Goal: Task Accomplishment & Management: Manage account settings

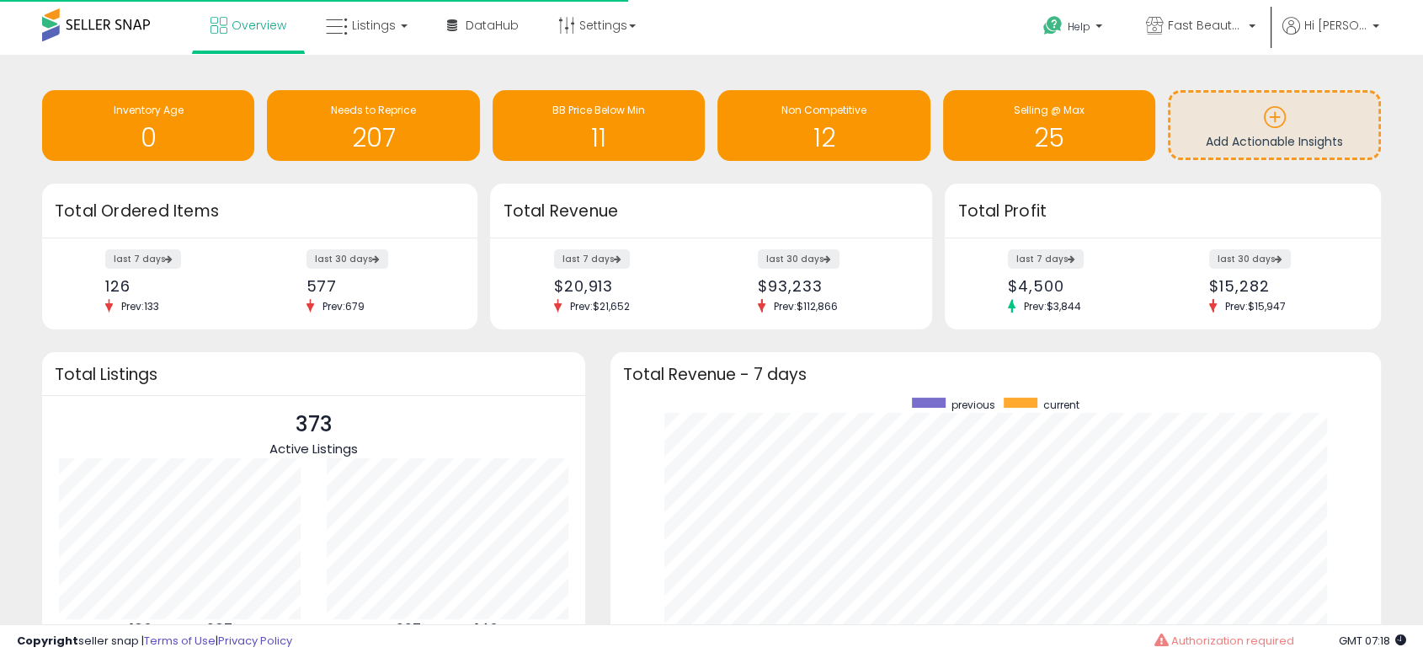
scroll to position [318, 736]
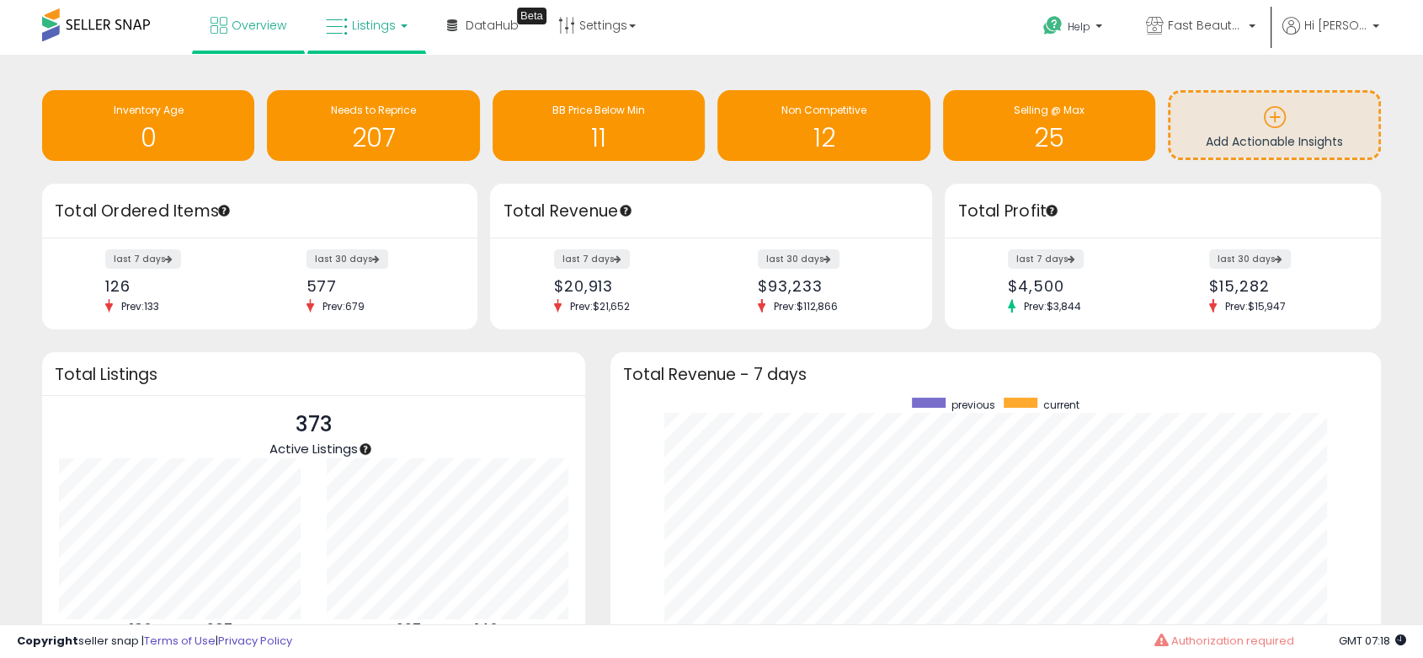
click at [352, 17] on span "Listings" at bounding box center [374, 25] width 44 height 17
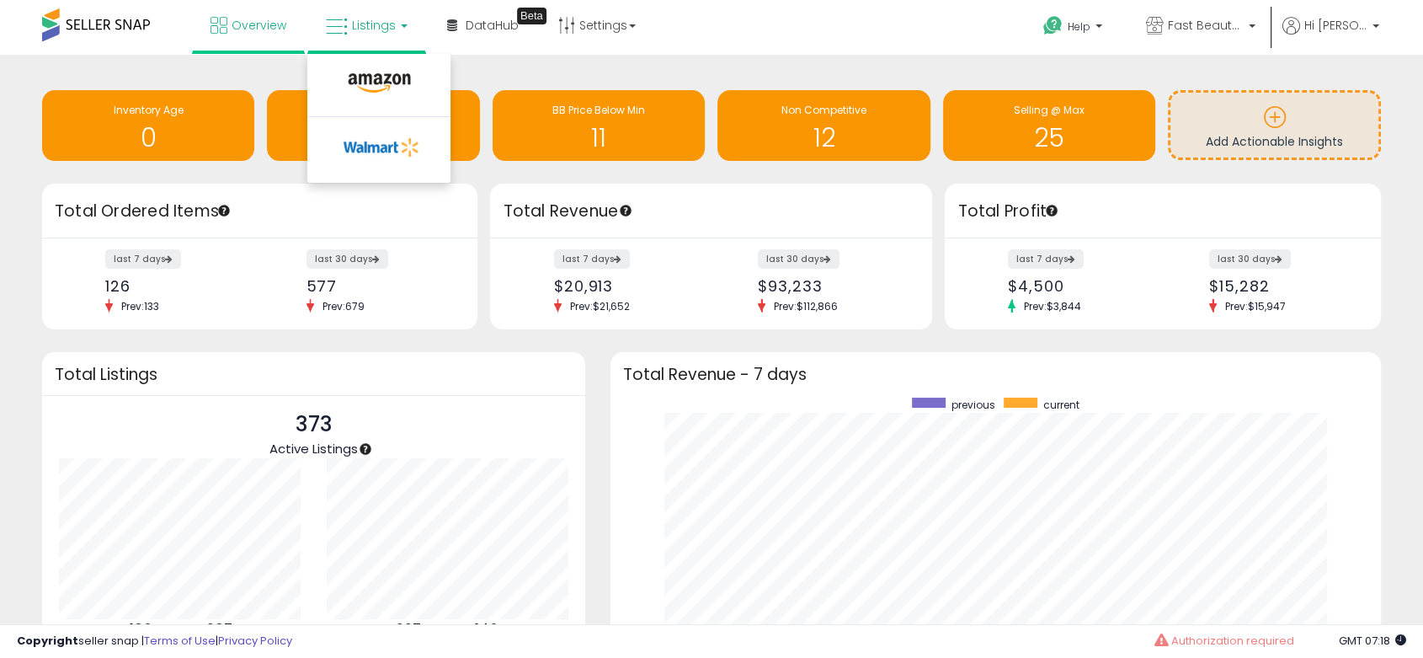
click at [365, 65] on li at bounding box center [378, 87] width 141 height 60
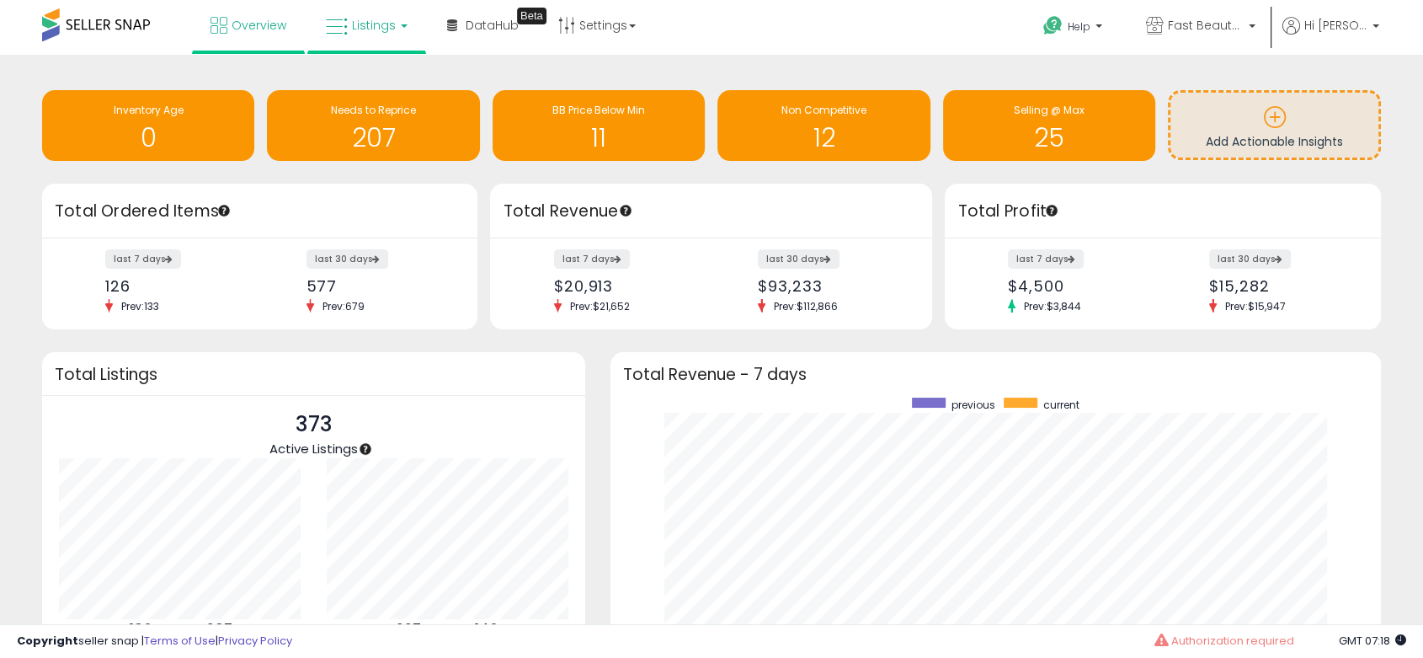
click at [360, 39] on link "Listings" at bounding box center [366, 25] width 107 height 51
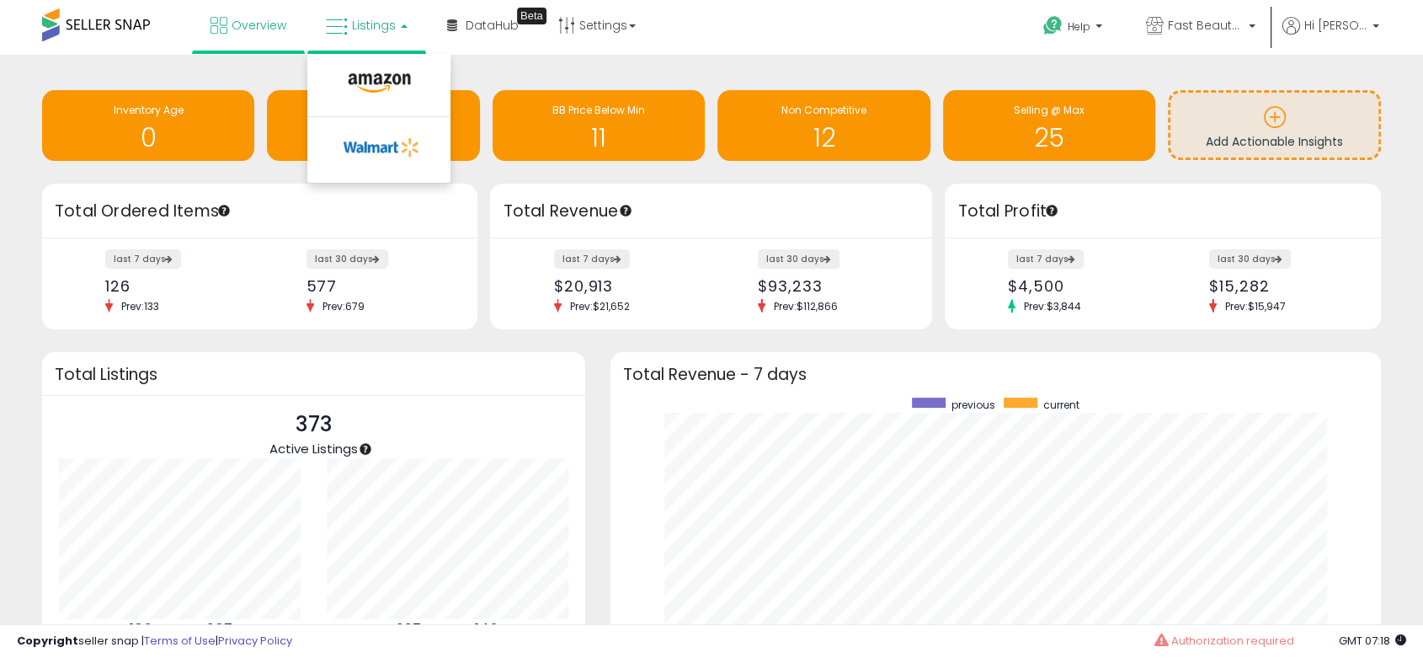
click at [368, 67] on li at bounding box center [378, 87] width 141 height 60
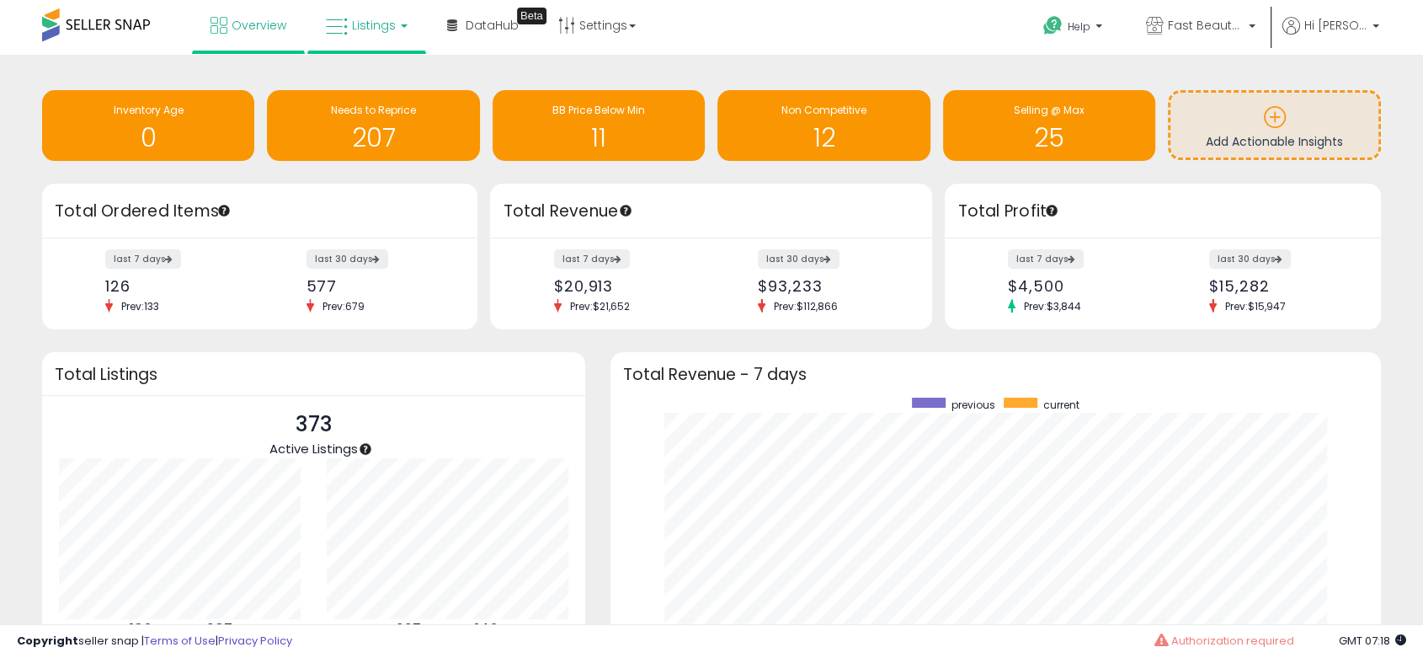
click at [364, 33] on span "Listings" at bounding box center [374, 25] width 44 height 17
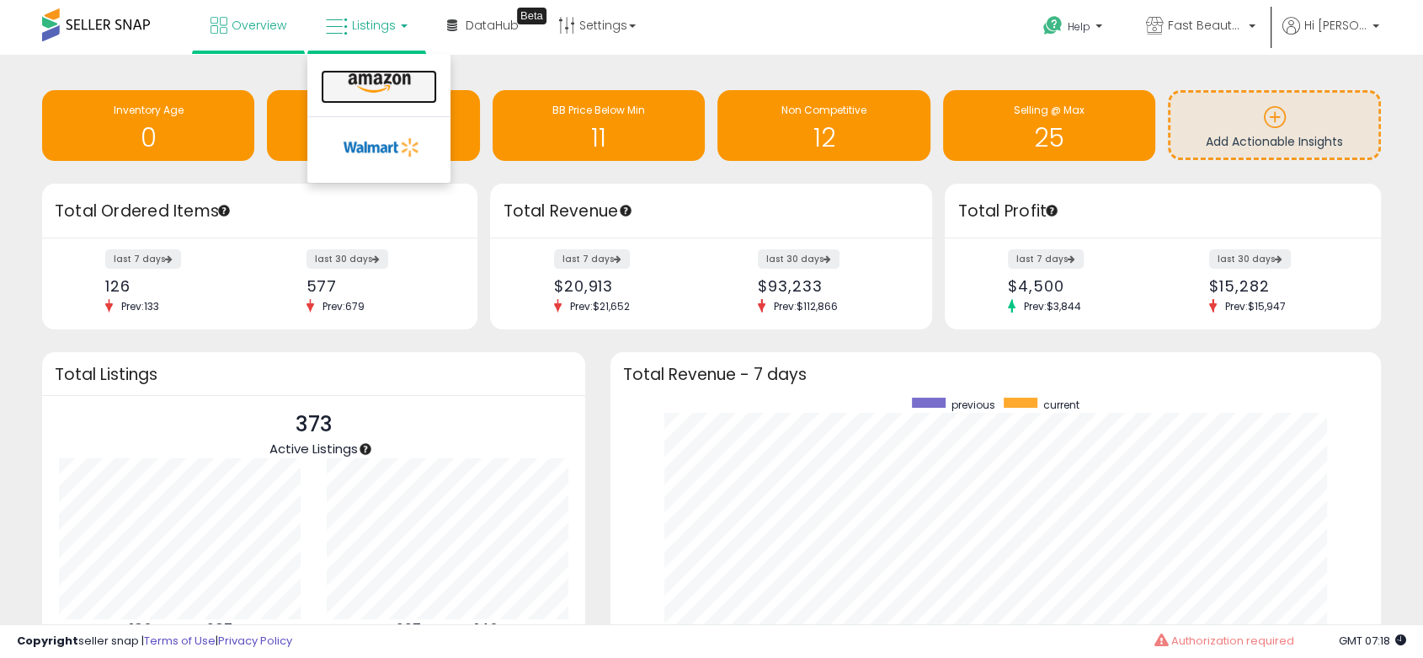
click at [376, 72] on icon at bounding box center [379, 83] width 73 height 22
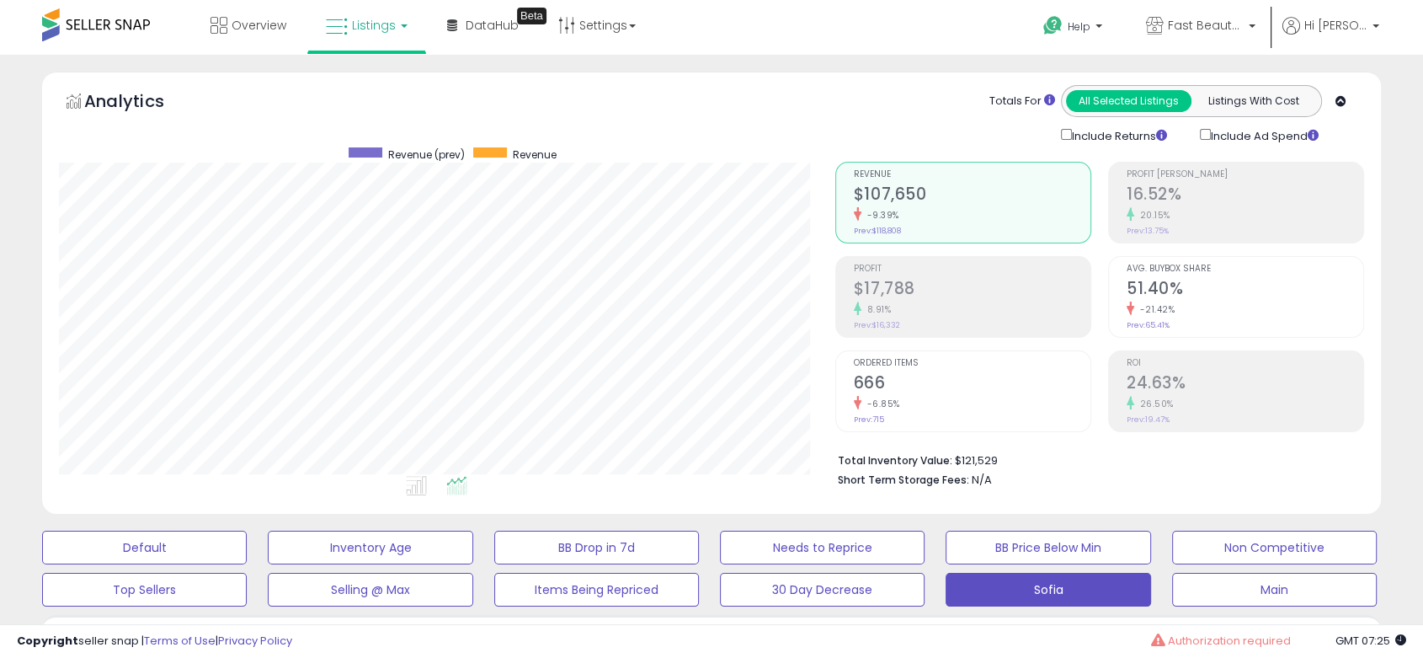
scroll to position [345, 775]
click at [1243, 39] on link "Fast Beauty ([GEOGRAPHIC_DATA])" at bounding box center [1200, 27] width 135 height 55
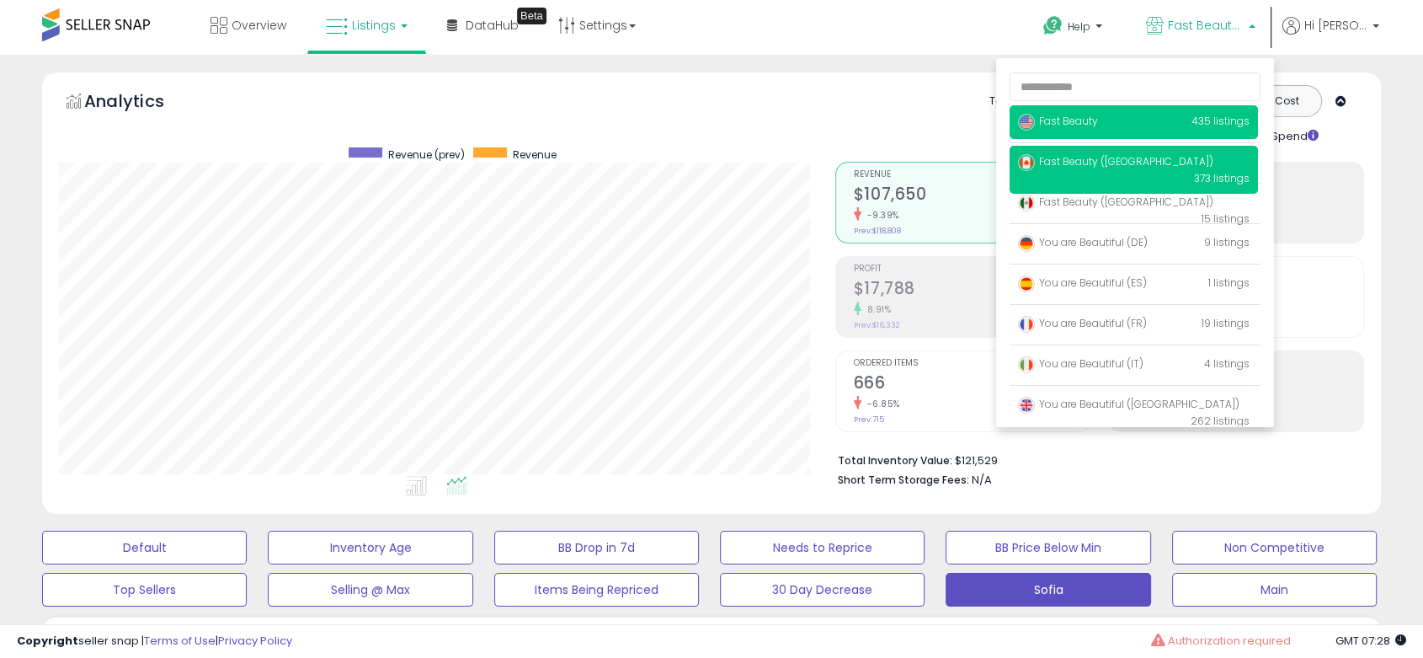
click at [1062, 133] on p "Fast Beauty 435 listings" at bounding box center [1133, 122] width 248 height 34
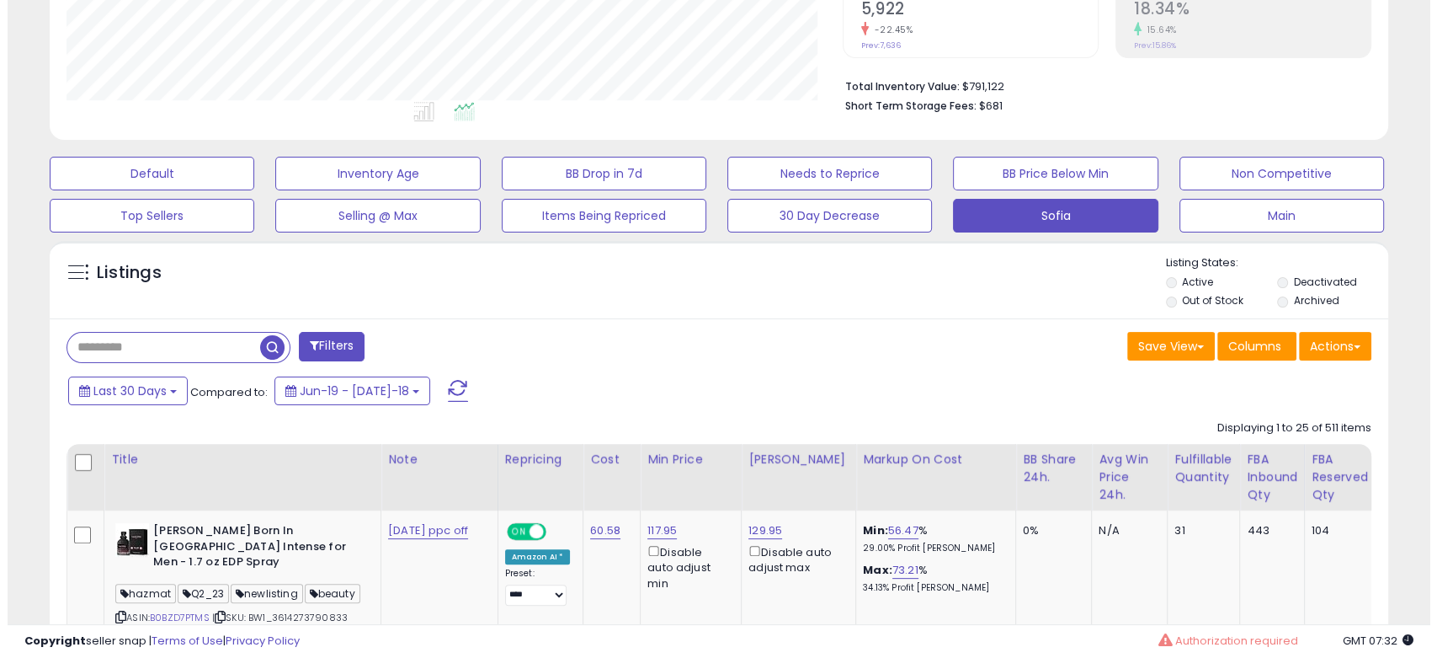
scroll to position [93, 0]
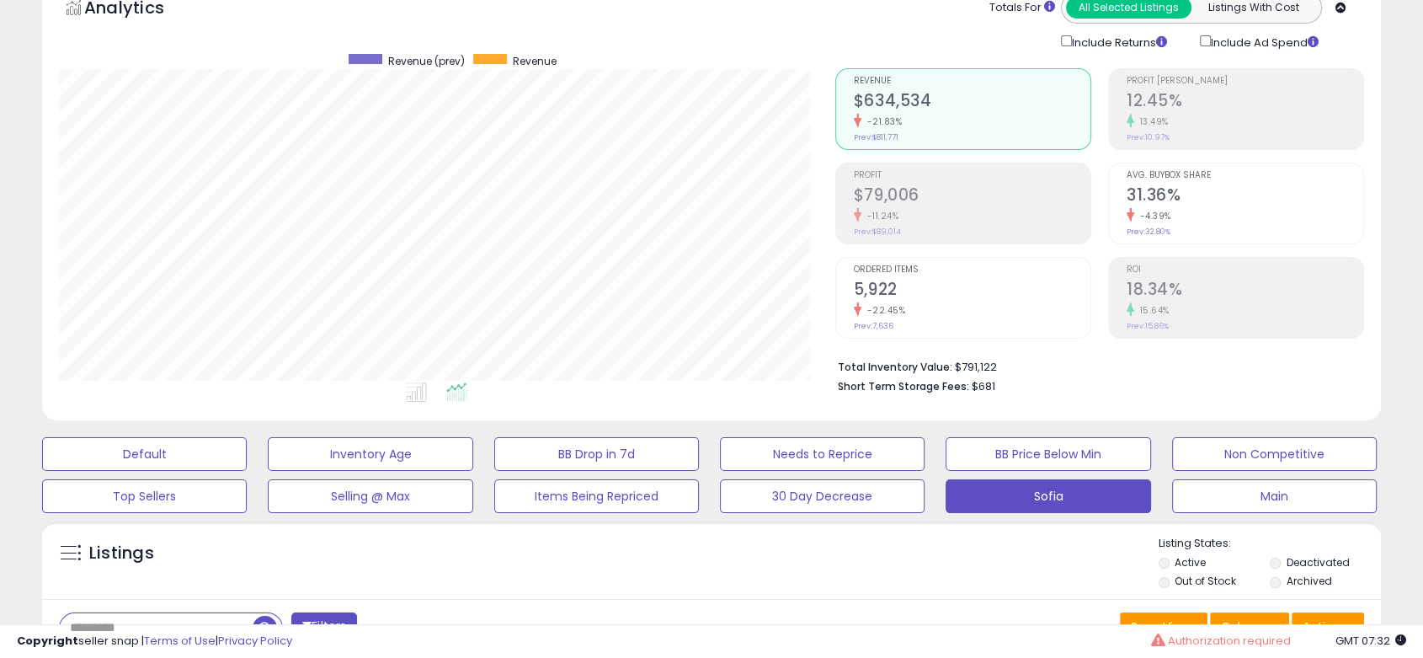
click at [889, 229] on small "Prev: $89,014" at bounding box center [877, 231] width 47 height 10
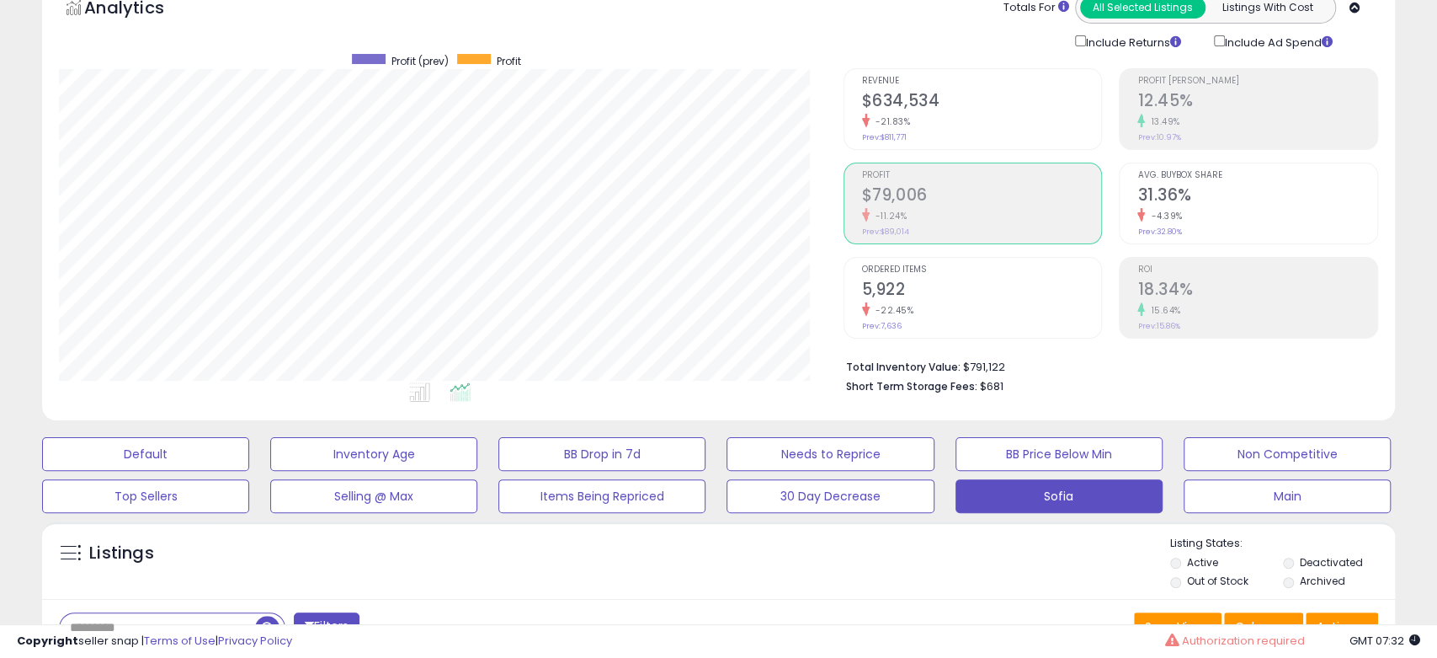
scroll to position [841563, 841132]
click at [1217, 294] on h2 "18.34%" at bounding box center [1244, 291] width 237 height 23
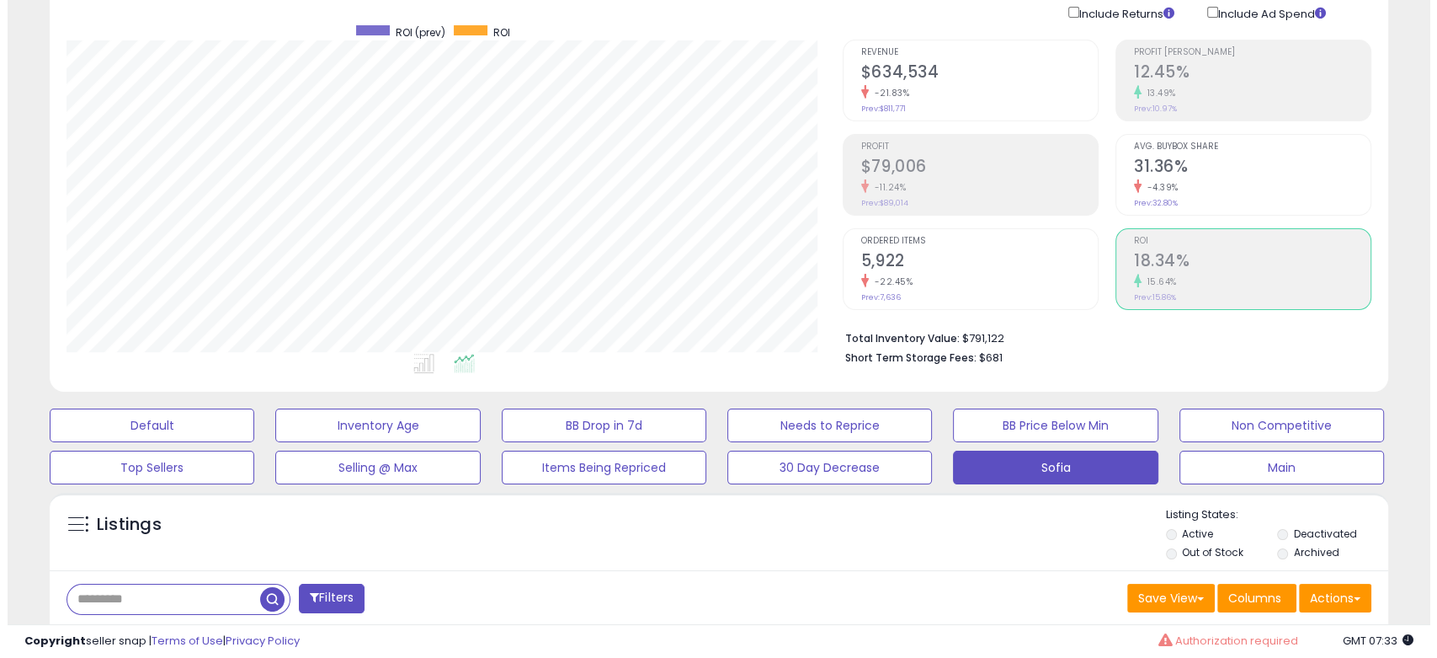
scroll to position [374, 0]
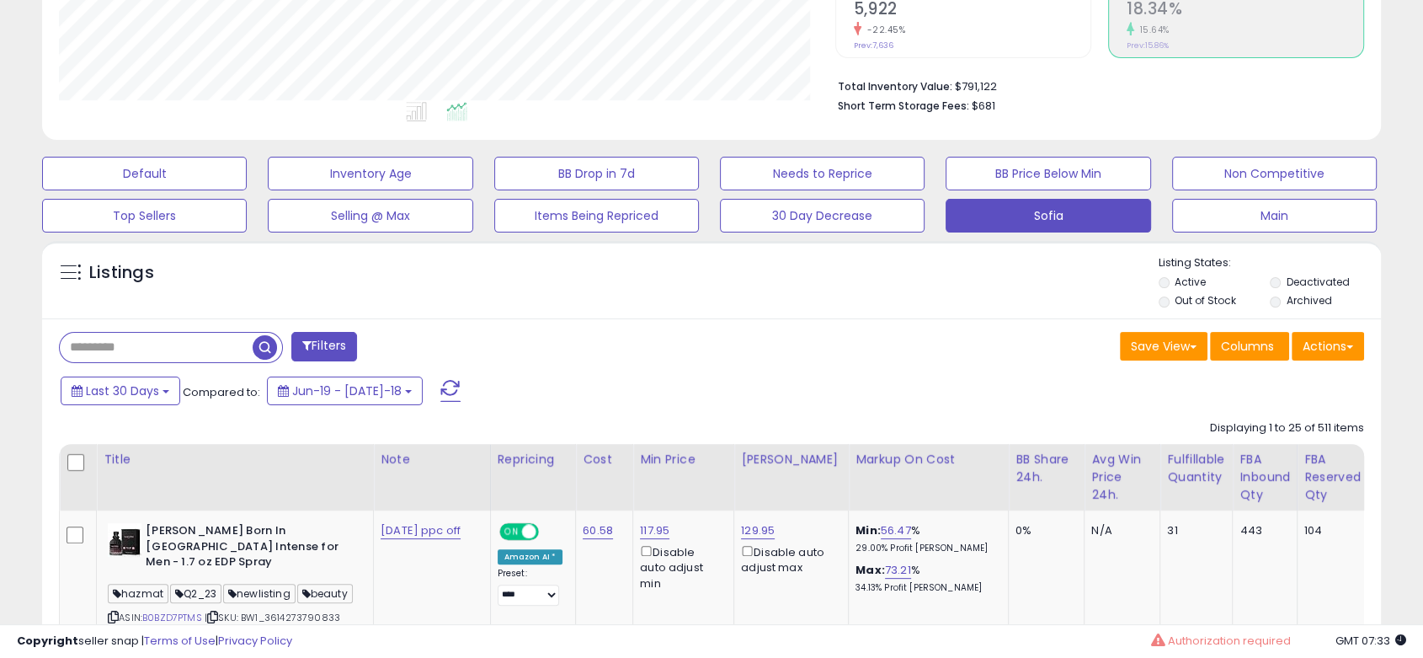
click at [333, 341] on button "Filters" at bounding box center [324, 346] width 66 height 29
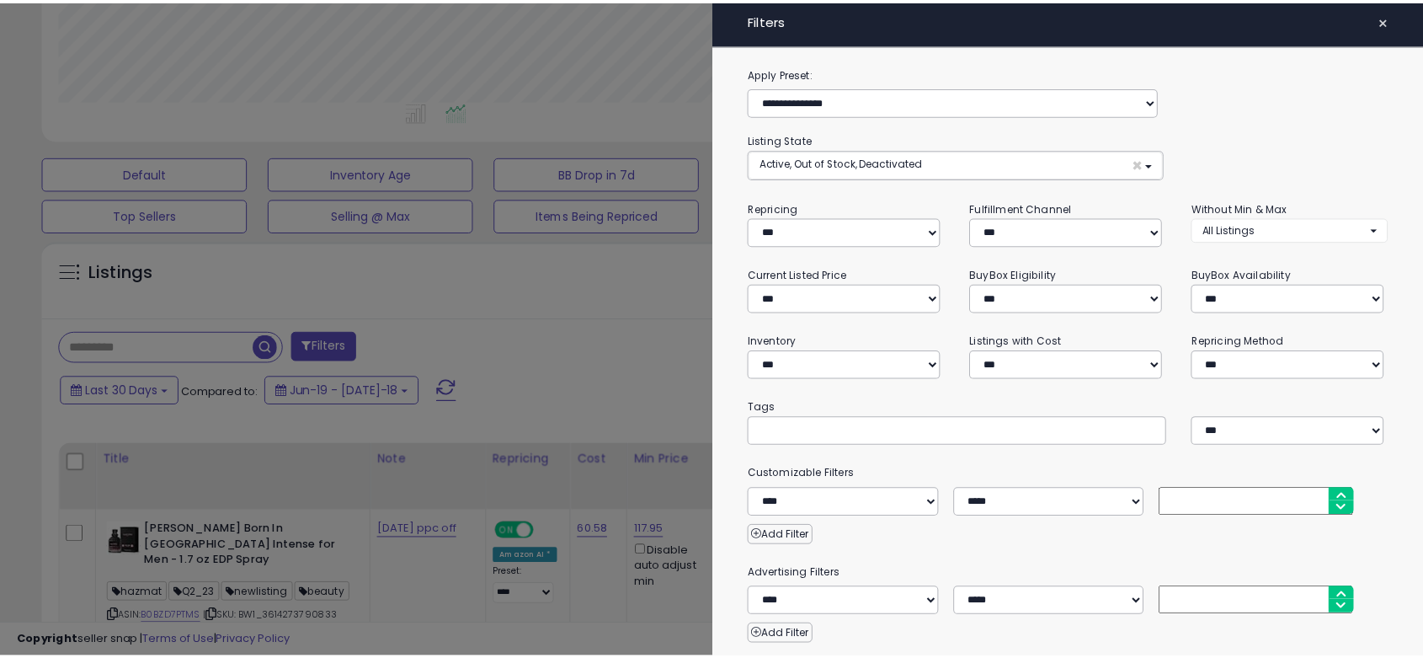
scroll to position [174, 0]
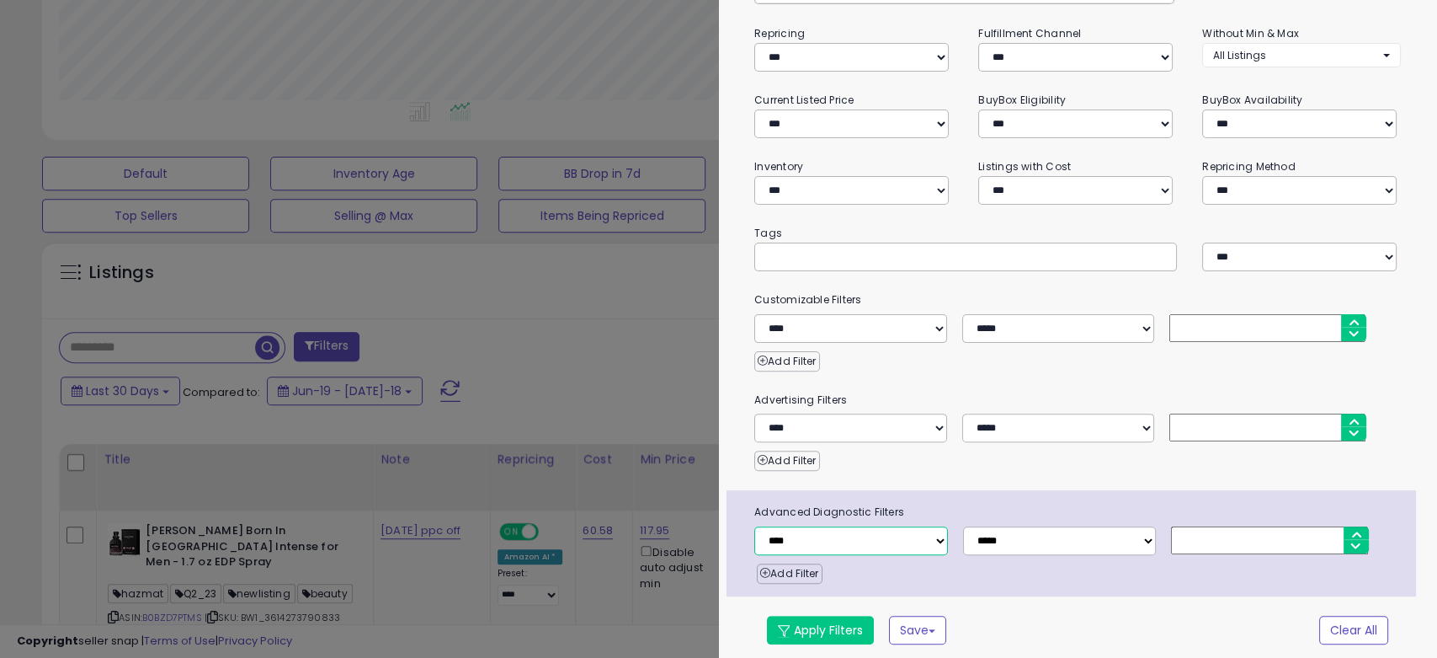
click at [849, 535] on select "**********" at bounding box center [851, 540] width 194 height 29
select select "**********"
click at [754, 526] on select "**********" at bounding box center [851, 540] width 194 height 29
click at [1048, 531] on select "**********" at bounding box center [1060, 540] width 194 height 29
select select "**"
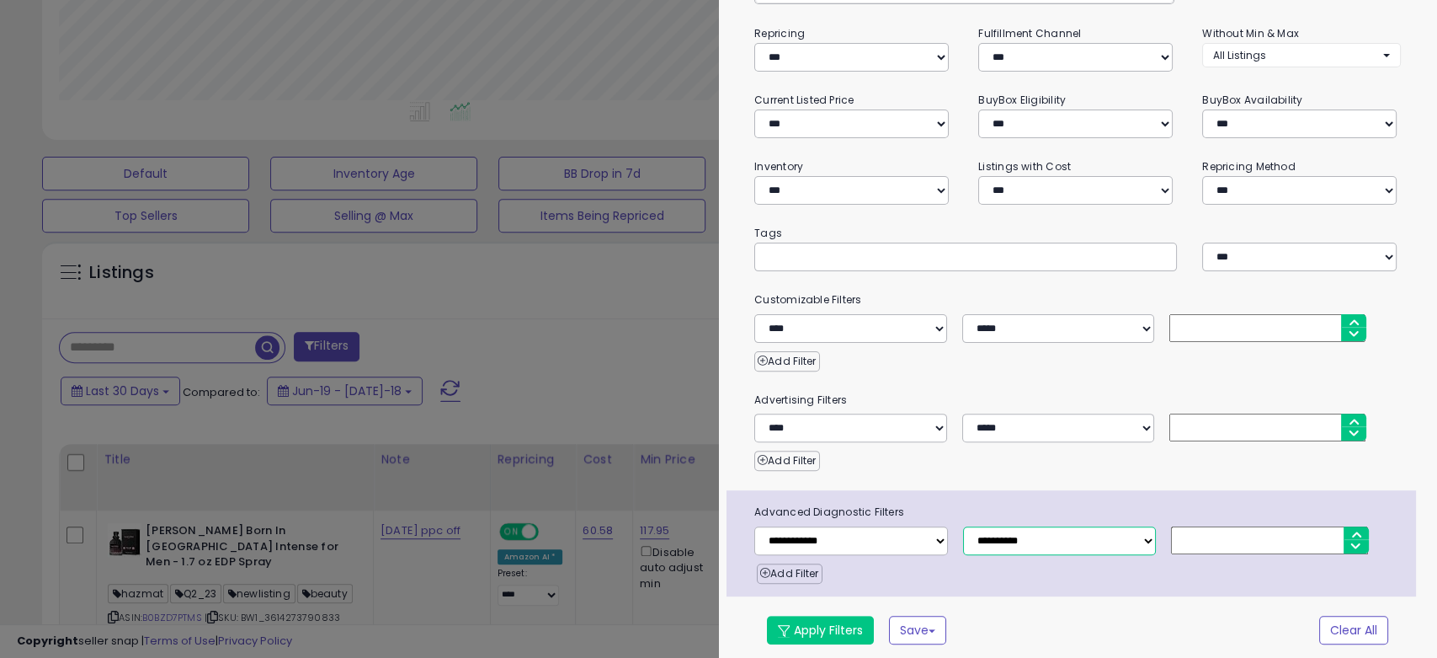
click at [963, 526] on select "**********" at bounding box center [1060, 540] width 194 height 29
click at [1203, 541] on input "number" at bounding box center [1269, 540] width 197 height 28
type input "****"
click at [810, 610] on div "**********" at bounding box center [1078, 277] width 719 height 774
click at [812, 618] on button "Apply Filters" at bounding box center [820, 629] width 107 height 29
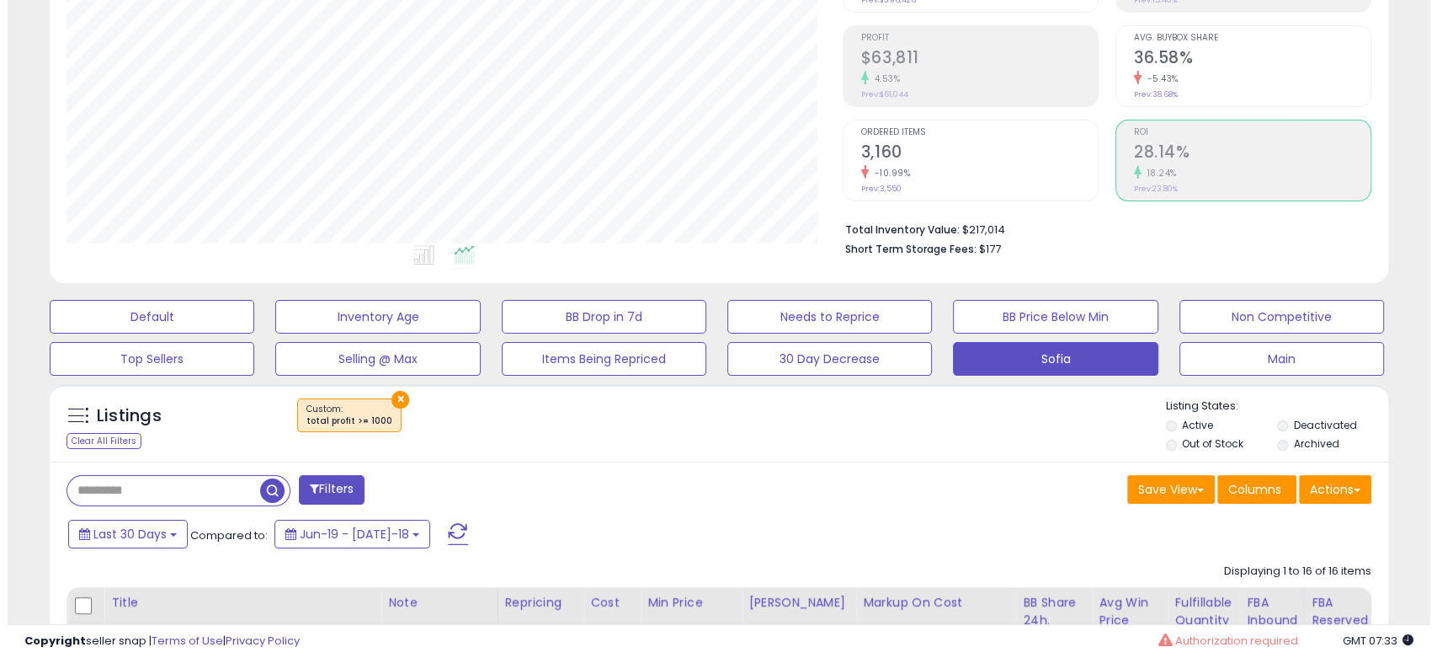
scroll to position [0, 0]
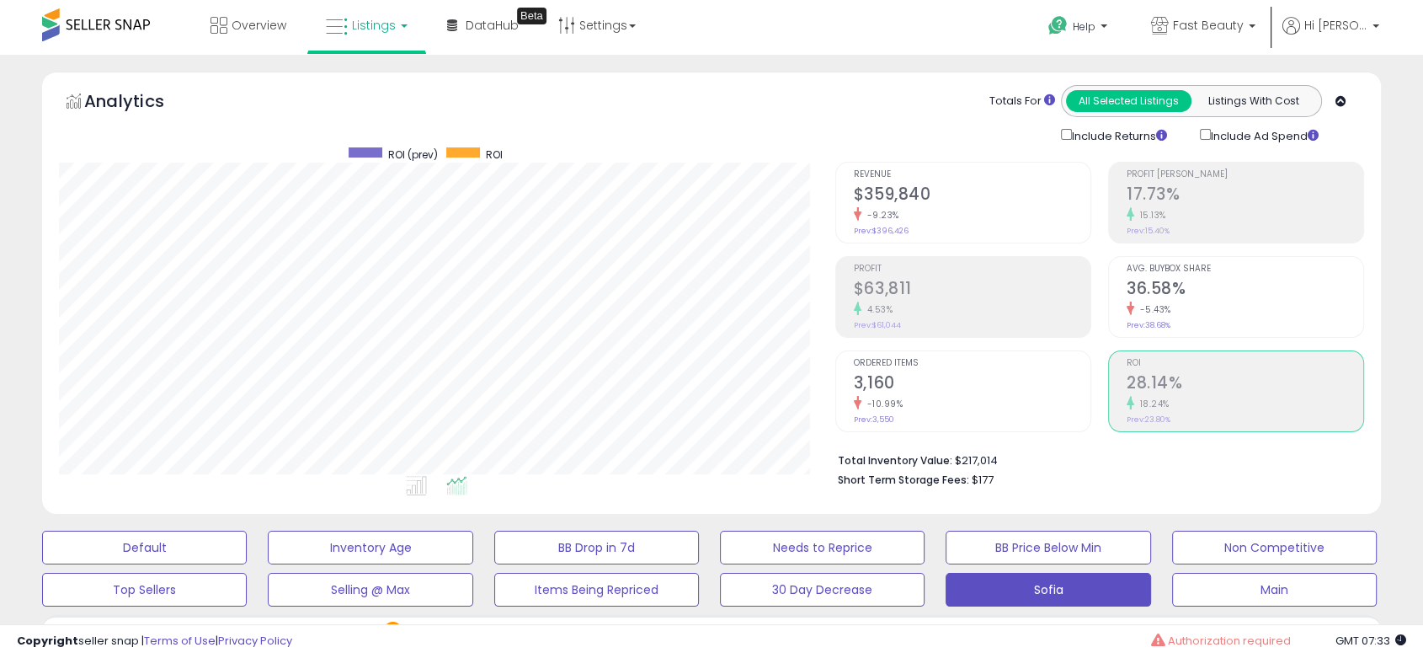
click at [1214, 284] on h2 "36.58%" at bounding box center [1244, 290] width 237 height 23
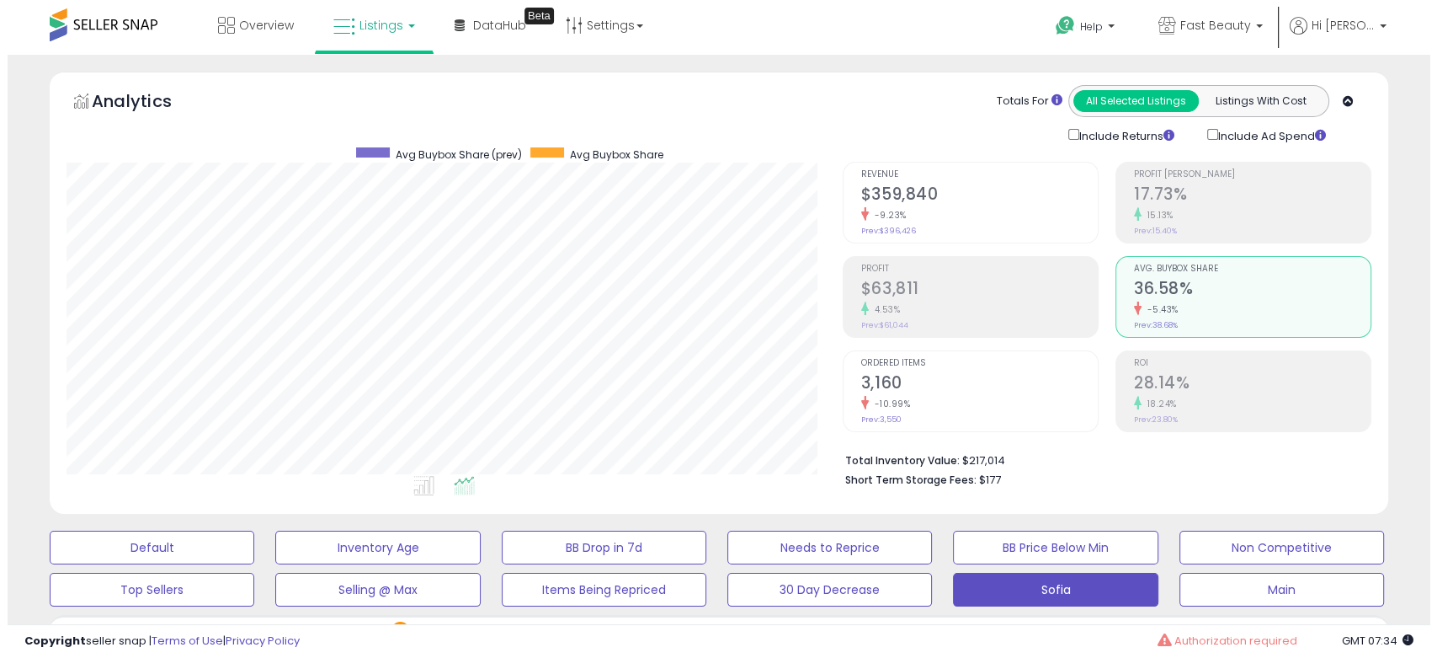
scroll to position [280, 0]
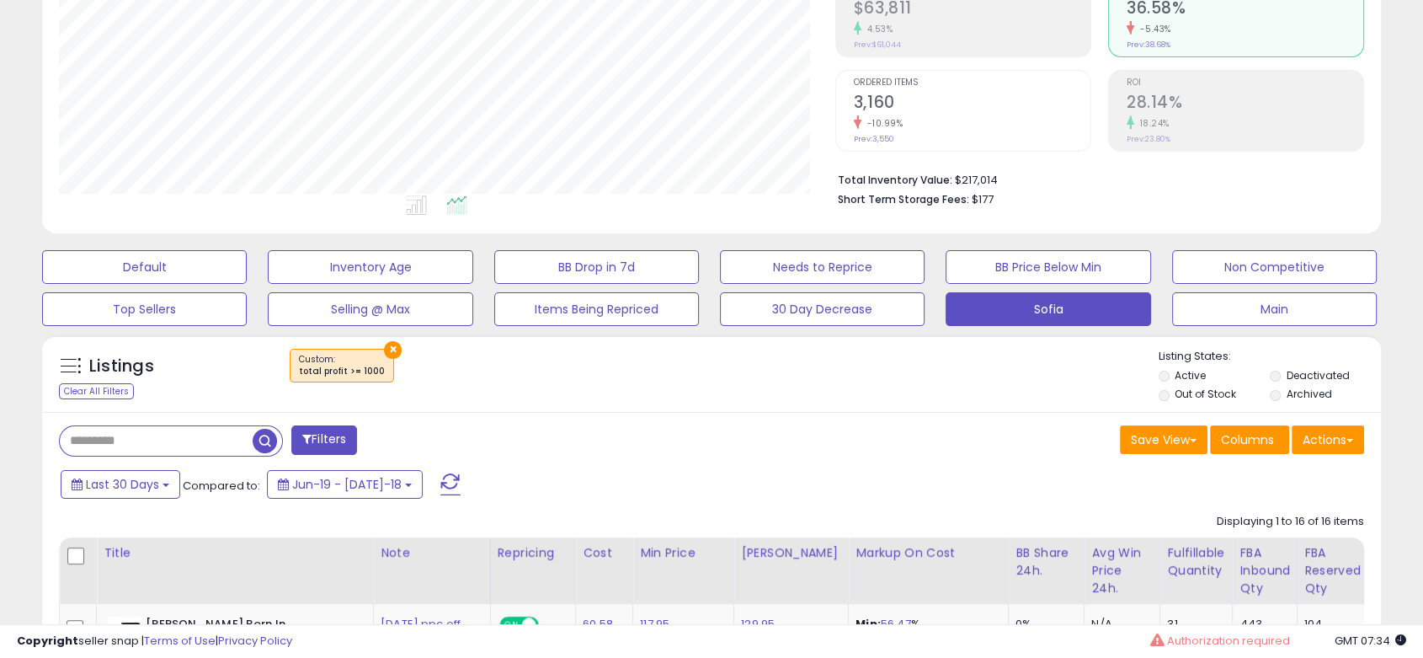
click at [386, 348] on button "×" at bounding box center [393, 350] width 18 height 18
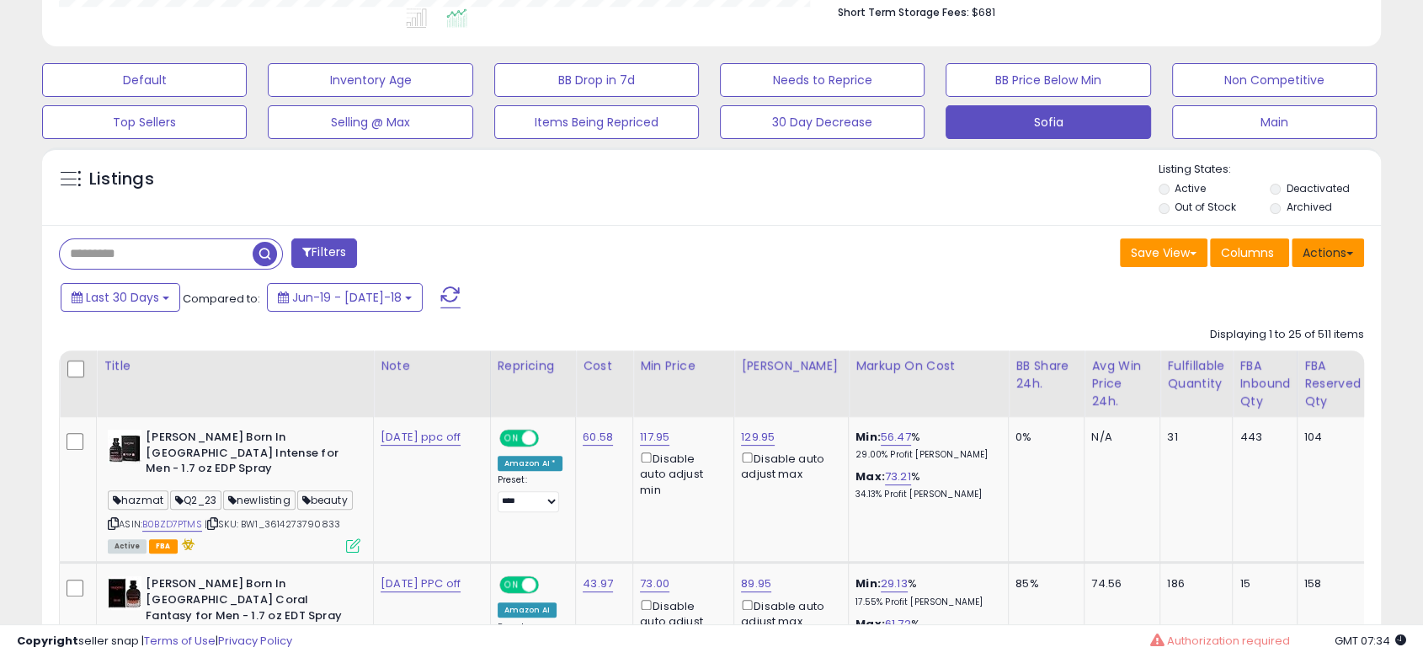
click at [1329, 251] on button "Actions" at bounding box center [1327, 252] width 72 height 29
click at [1287, 186] on label "Deactivated" at bounding box center [1317, 188] width 63 height 14
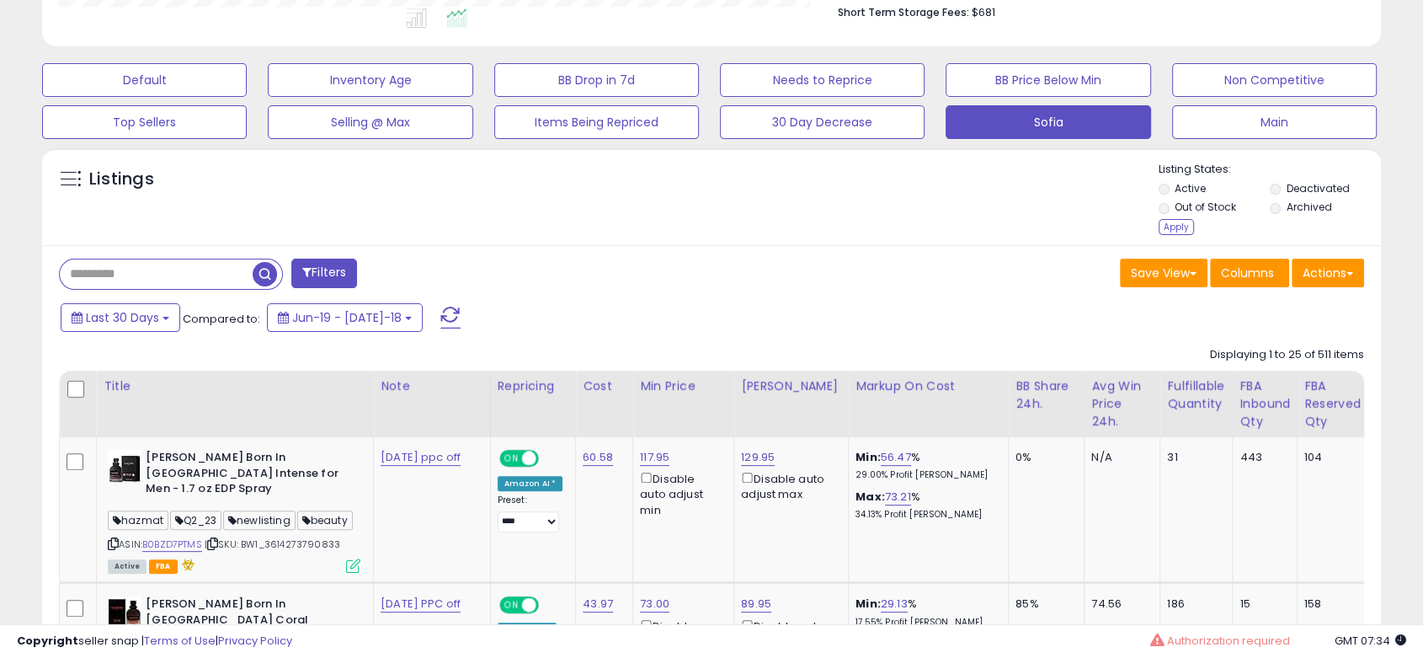
click at [1184, 213] on label "Out of Stock" at bounding box center [1204, 207] width 61 height 14
drag, startPoint x: 1174, startPoint y: 222, endPoint x: 1125, endPoint y: 239, distance: 51.7
click at [1174, 223] on div "Apply" at bounding box center [1175, 227] width 35 height 16
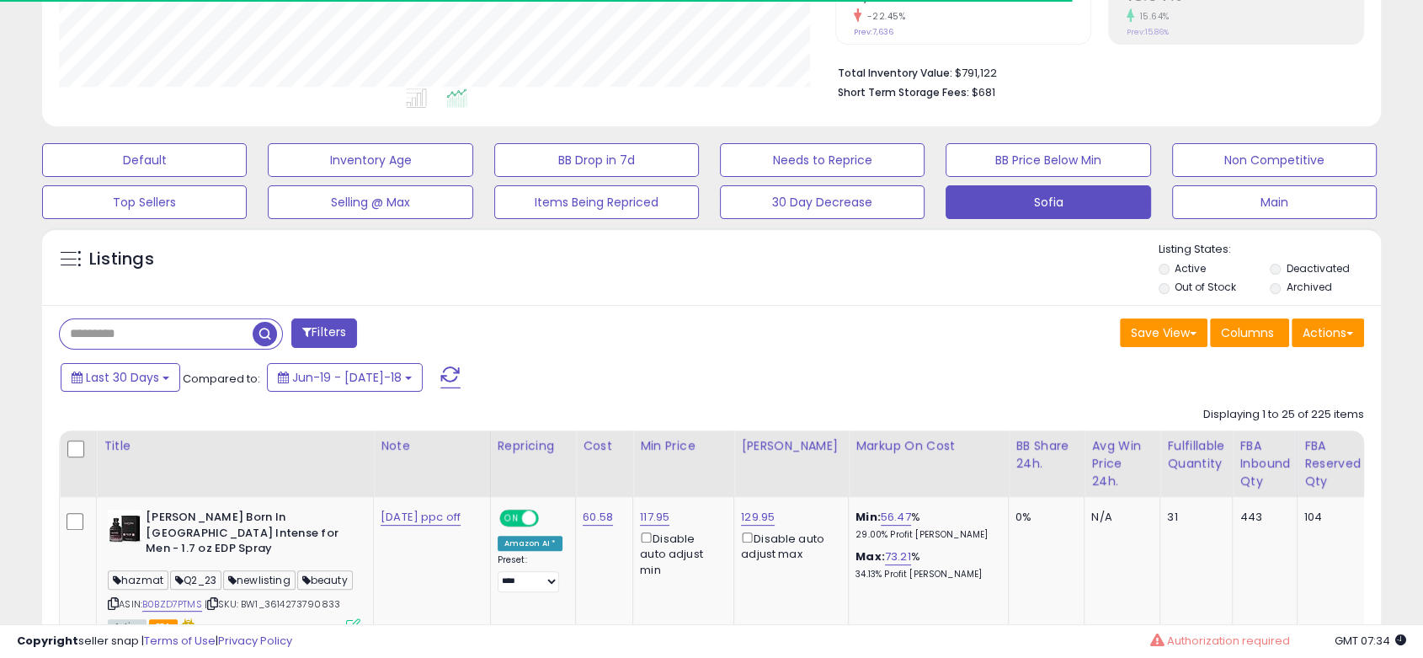
scroll to position [841563, 841132]
click at [1320, 333] on button "Actions" at bounding box center [1327, 332] width 72 height 29
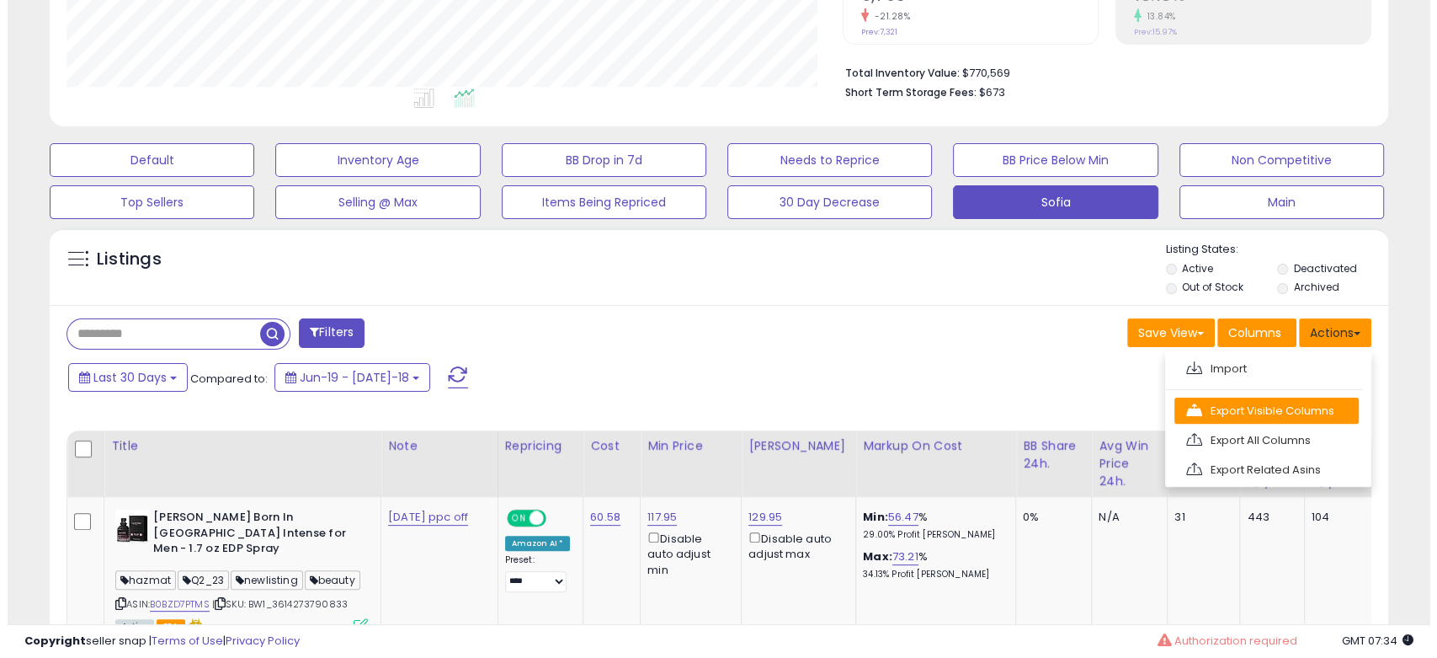
scroll to position [345, 775]
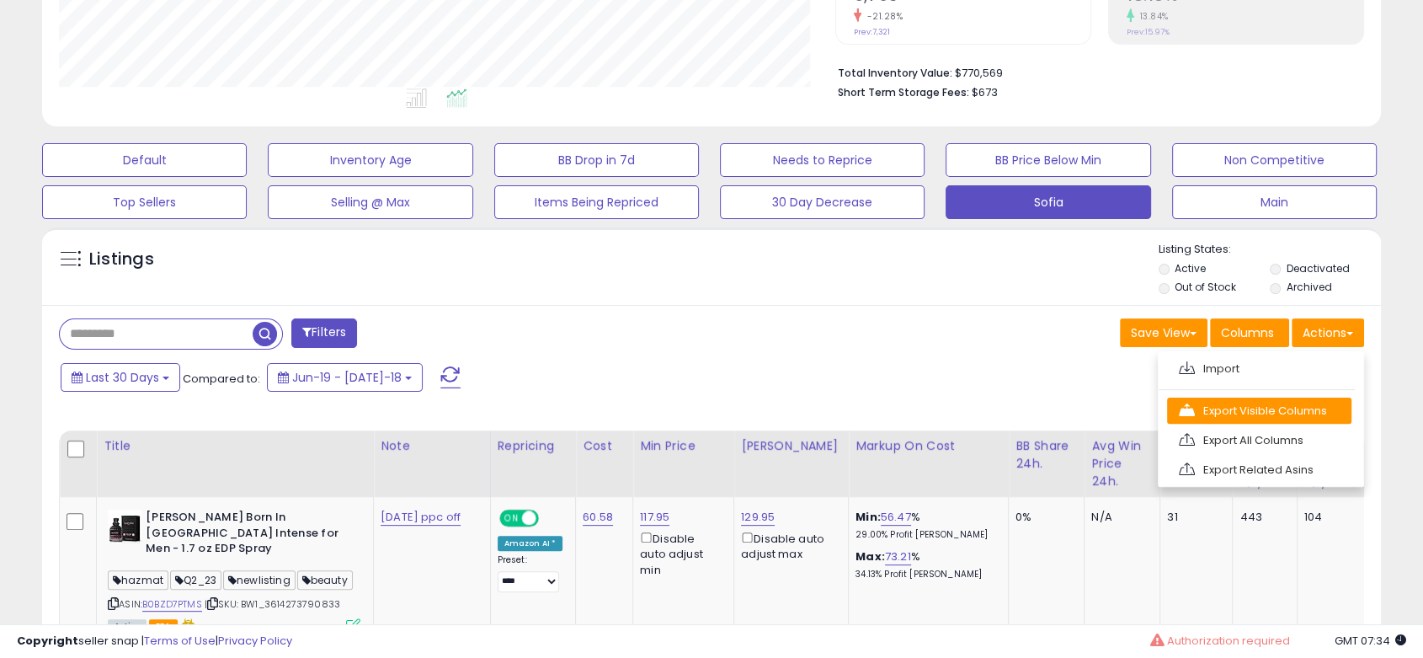
click at [1217, 402] on link "Export Visible Columns" at bounding box center [1259, 410] width 184 height 26
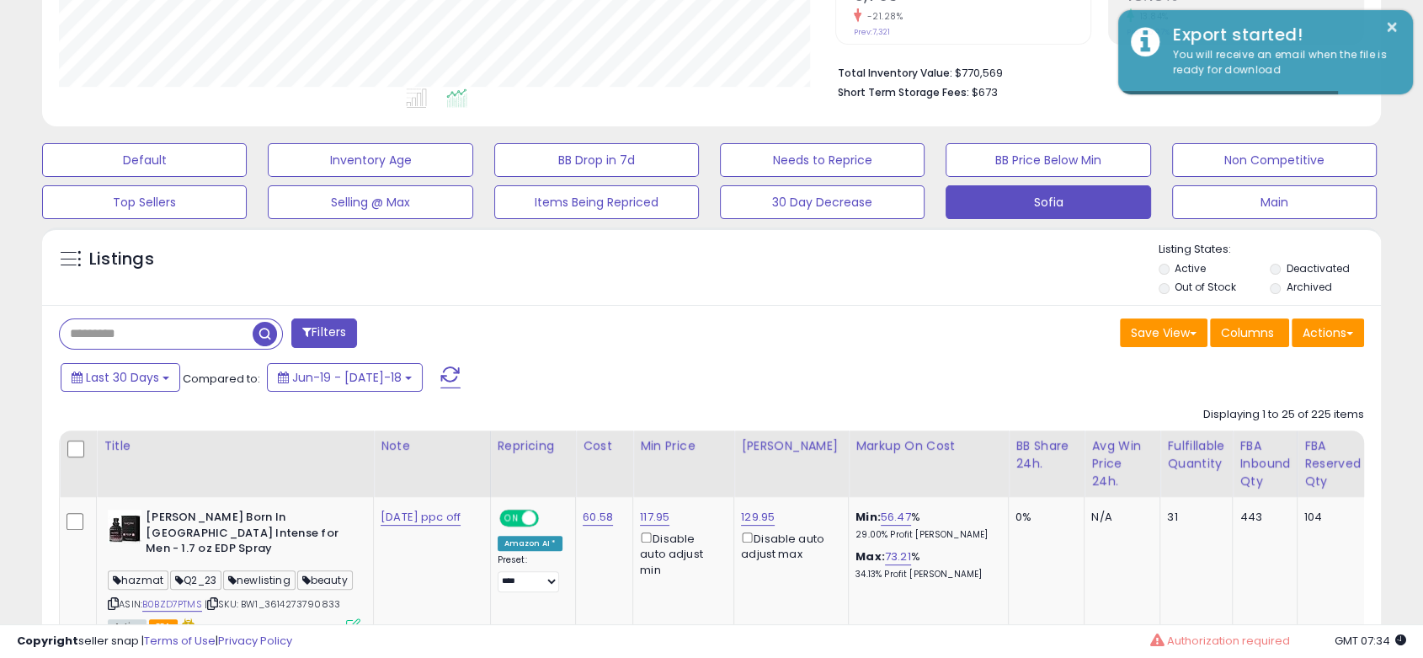
click at [1185, 285] on label "Out of Stock" at bounding box center [1204, 287] width 61 height 14
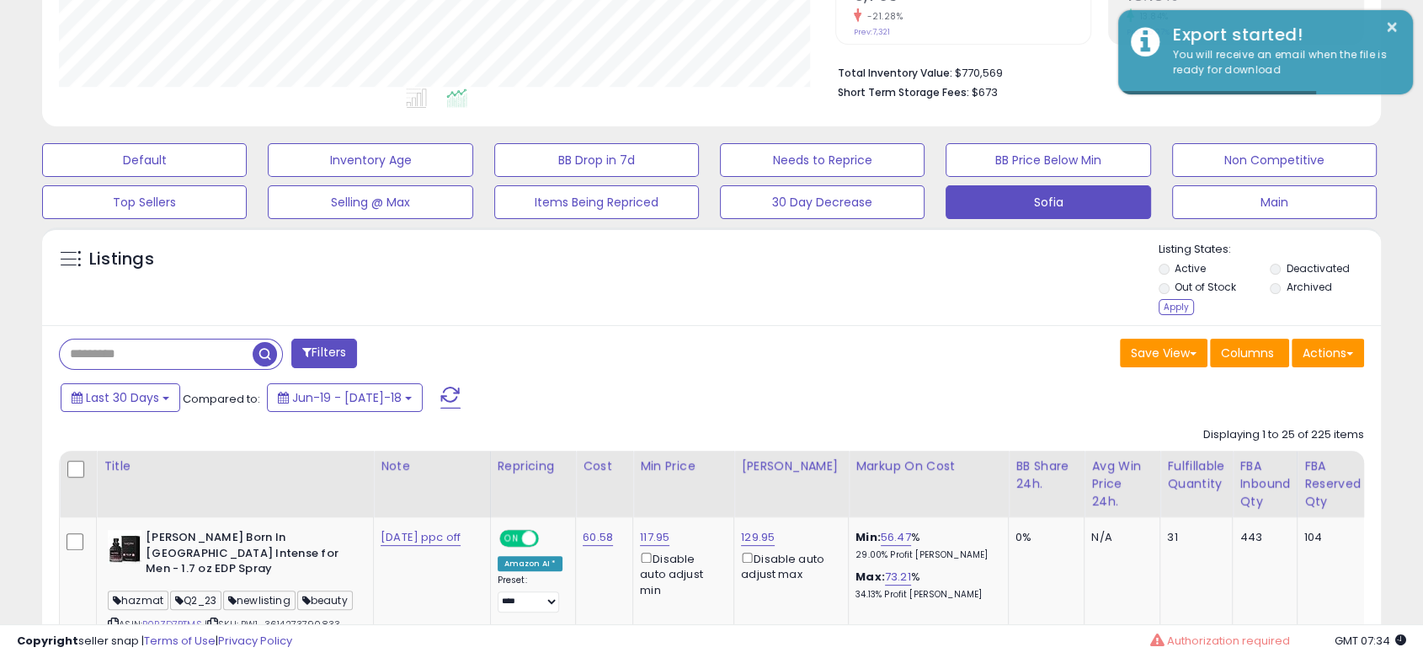
drag, startPoint x: 1313, startPoint y: 265, endPoint x: 1136, endPoint y: 288, distance: 179.1
click at [1307, 268] on label "Deactivated" at bounding box center [1317, 268] width 63 height 14
click at [1151, 312] on div "Listings" at bounding box center [711, 280] width 1339 height 77
click at [1156, 307] on div "Listings" at bounding box center [711, 280] width 1339 height 77
click at [1173, 305] on div "Apply" at bounding box center [1175, 307] width 35 height 16
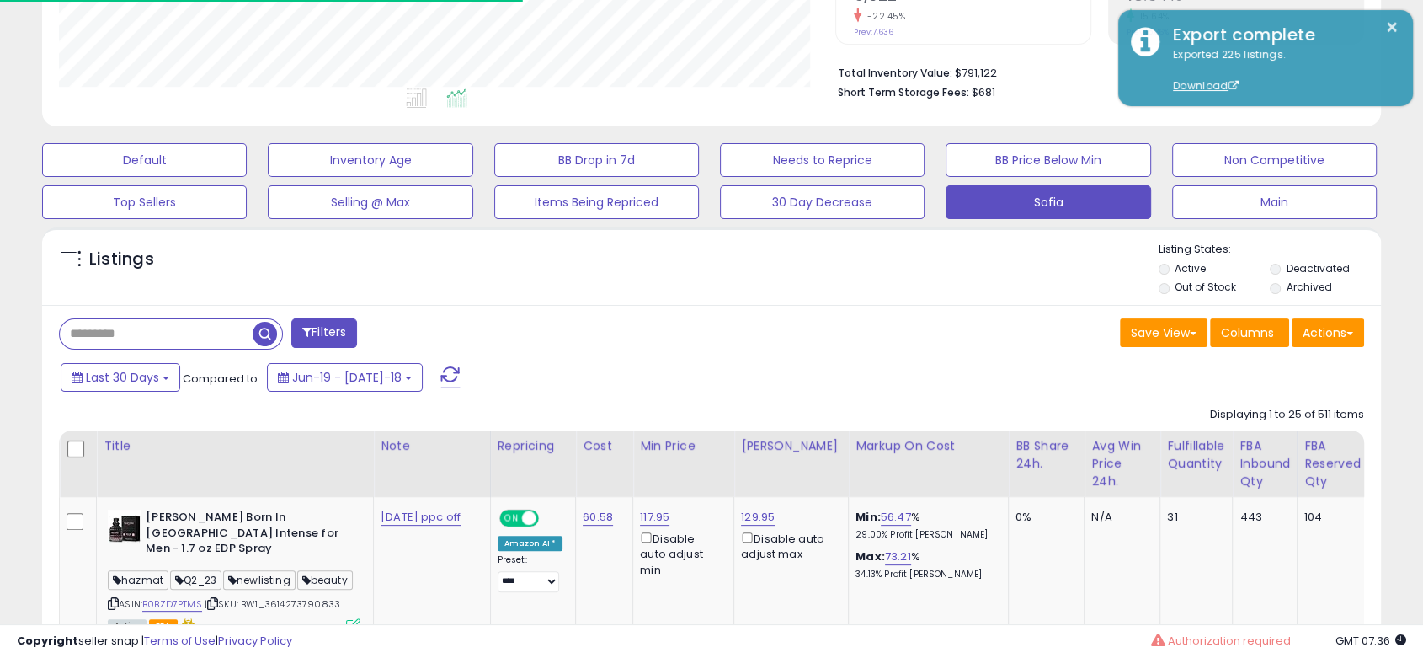
click at [857, 236] on div "Listings Active" at bounding box center [711, 265] width 1339 height 77
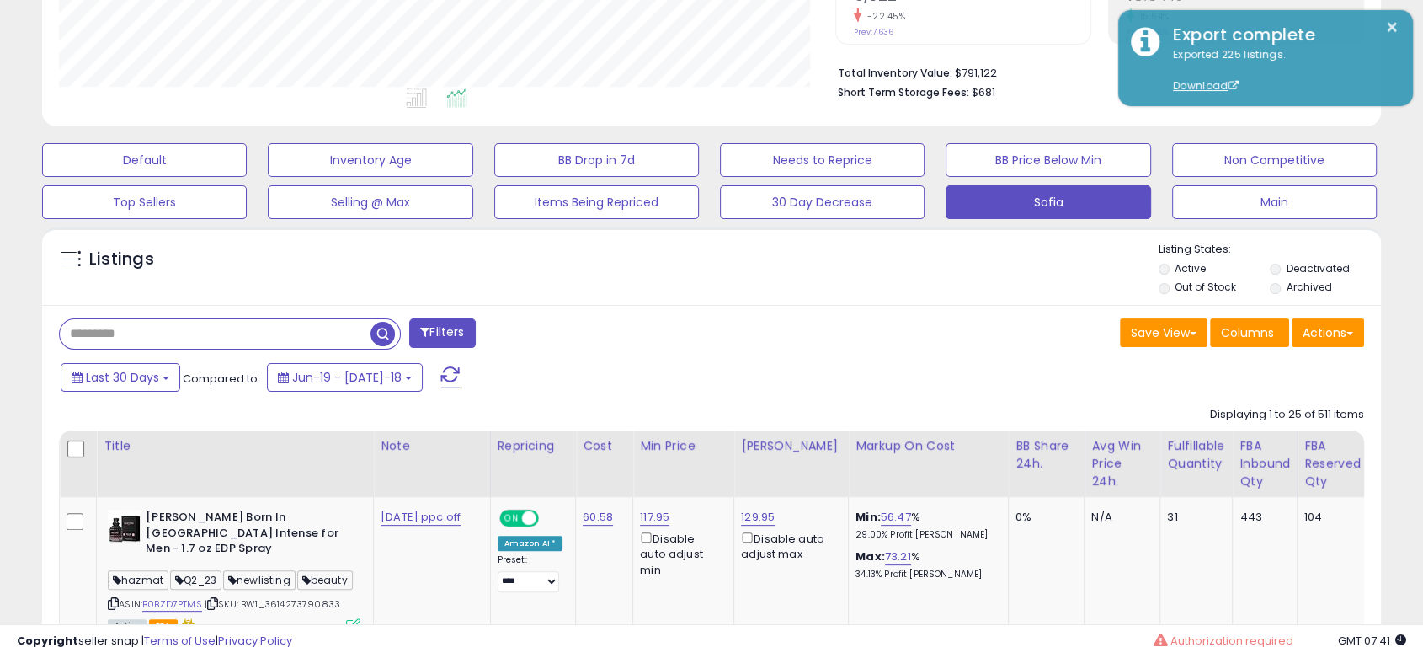
click at [152, 343] on input "text" at bounding box center [215, 333] width 311 height 29
paste input "**********"
type input "**********"
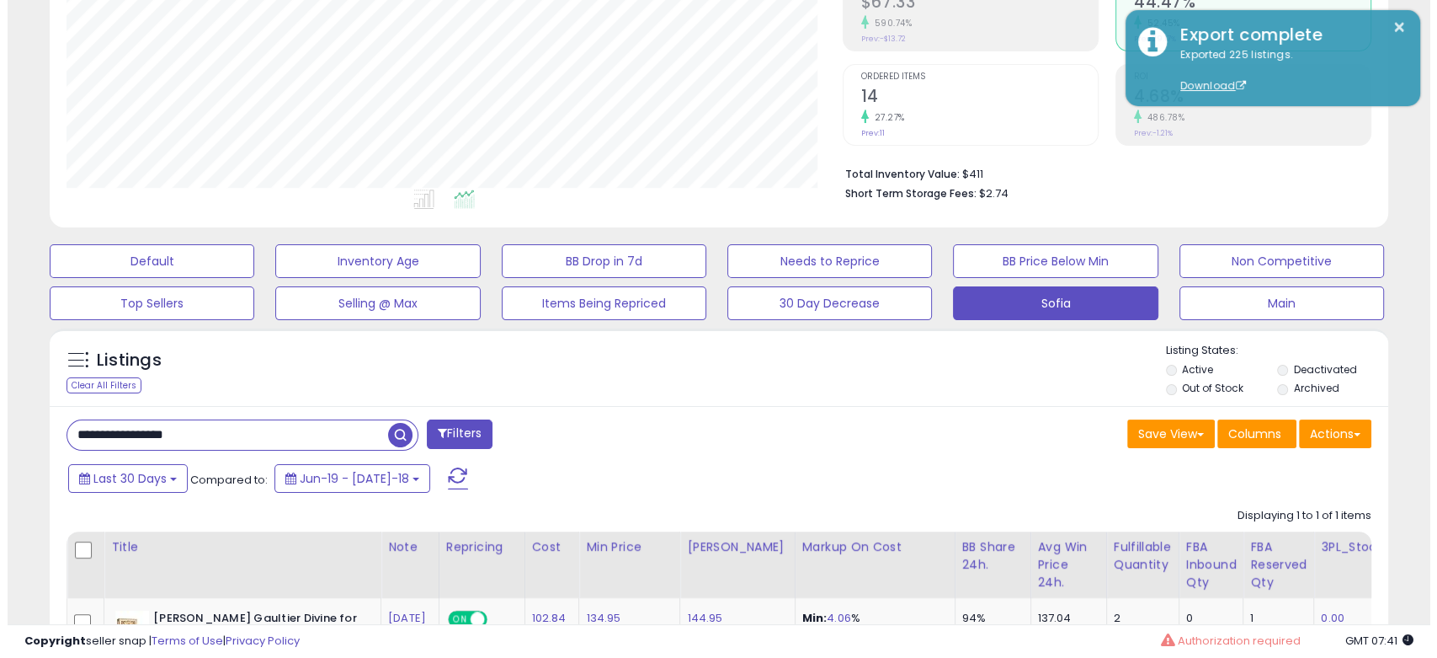
scroll to position [107, 0]
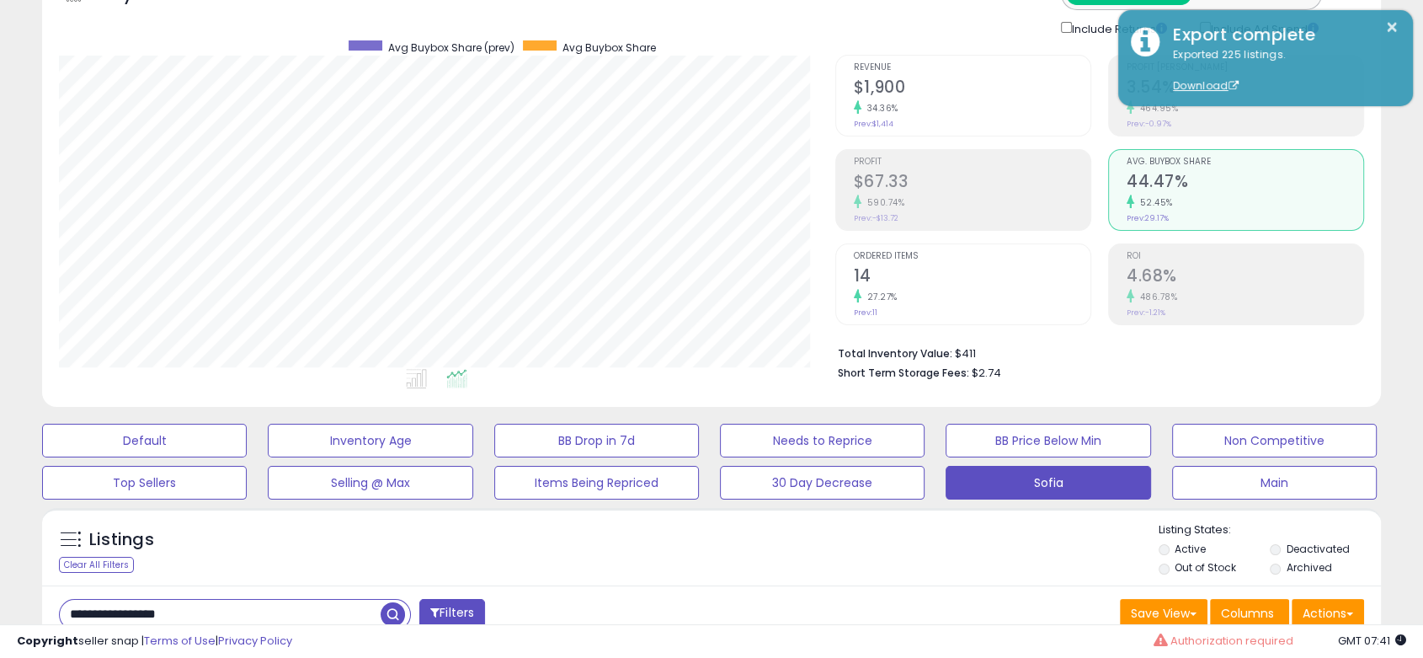
click at [1020, 274] on h2 "14" at bounding box center [972, 277] width 237 height 23
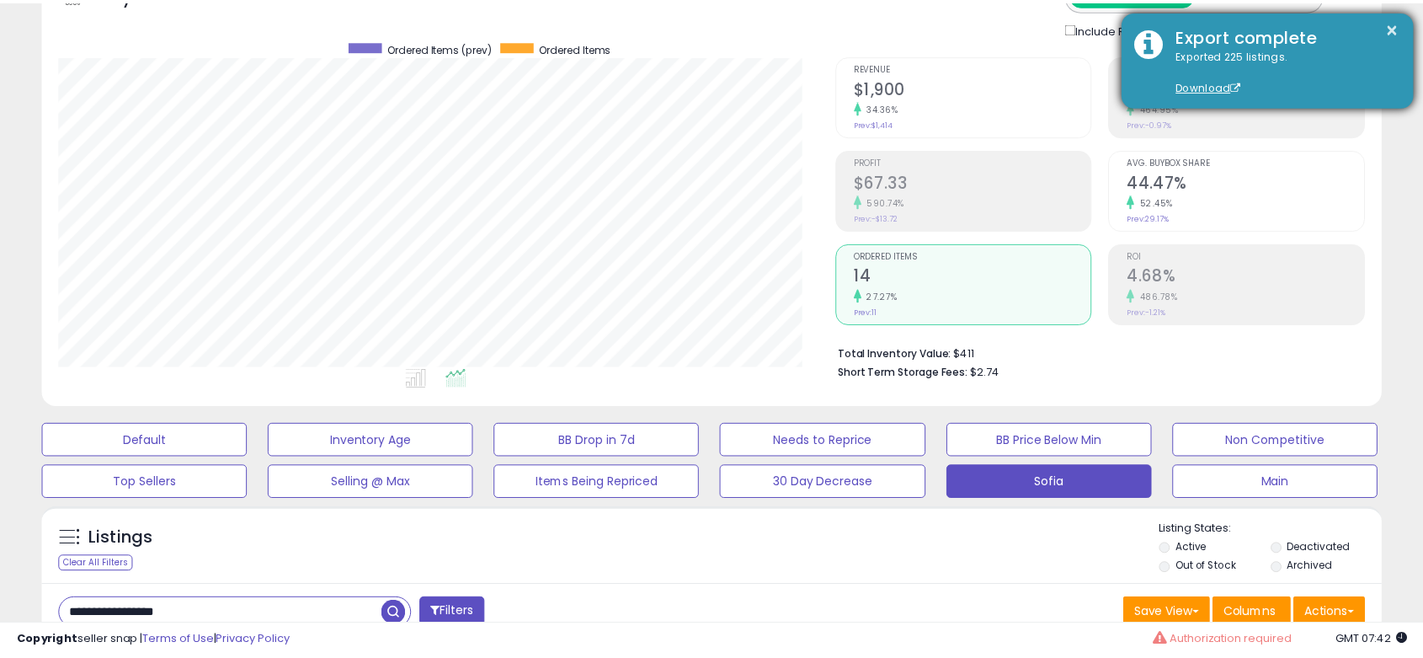
scroll to position [841563, 841132]
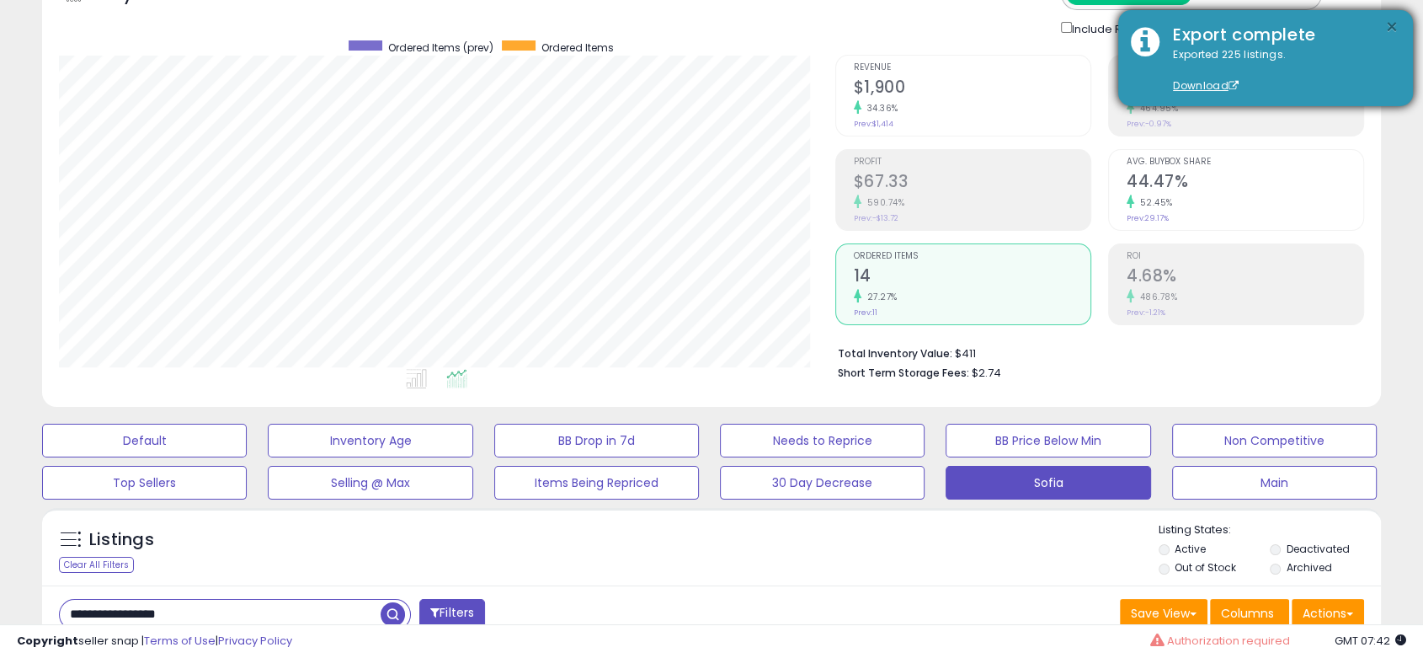
click at [1397, 26] on button "×" at bounding box center [1391, 27] width 13 height 21
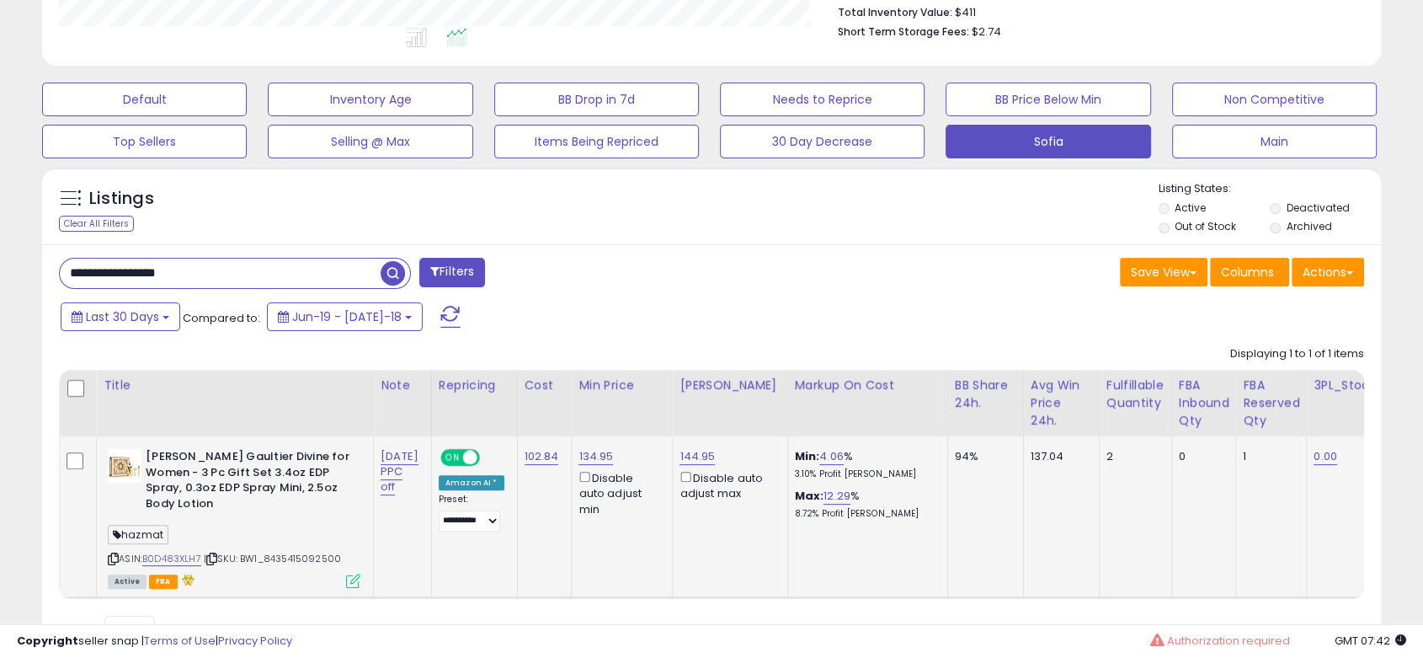
scroll to position [481, 0]
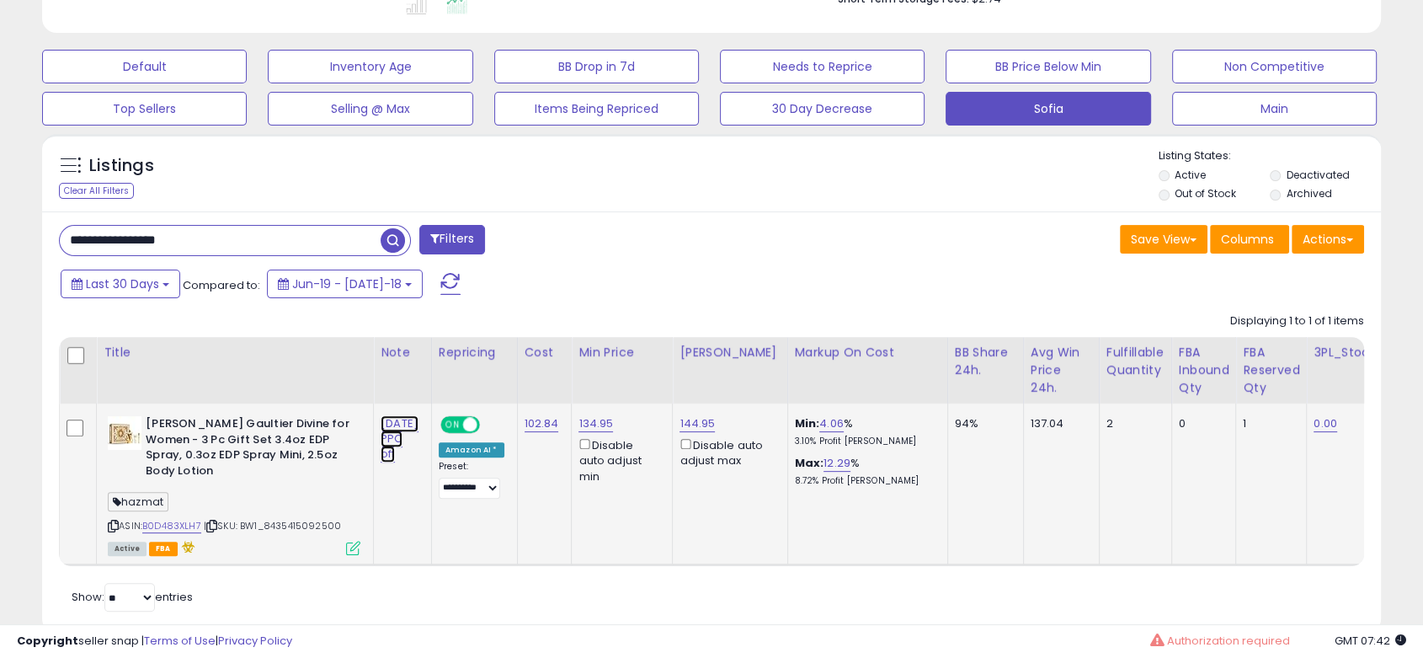
click at [411, 429] on link "[DATE] PPC off" at bounding box center [400, 438] width 38 height 47
click at [301, 386] on input "**********" at bounding box center [354, 381] width 150 height 25
type input "**********"
click button "submit" at bounding box center [448, 381] width 29 height 25
click at [216, 229] on input "**********" at bounding box center [220, 240] width 321 height 29
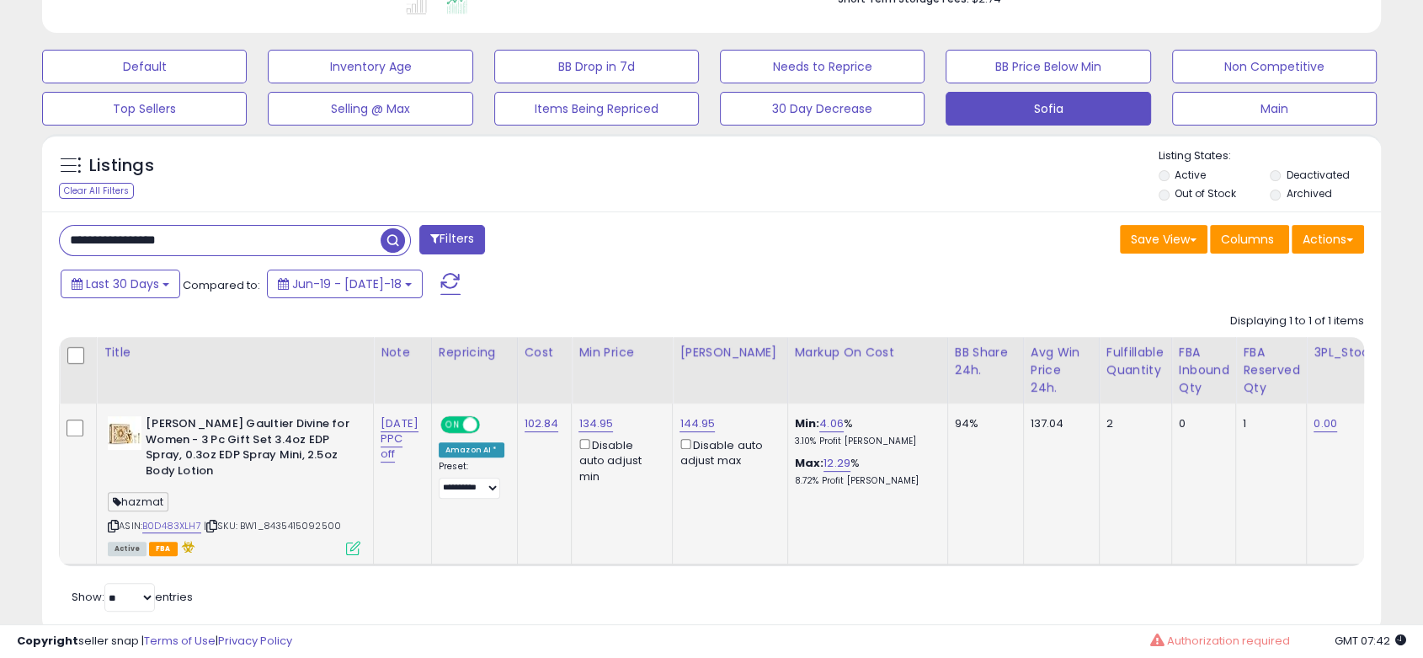
click at [216, 229] on input "**********" at bounding box center [220, 240] width 321 height 29
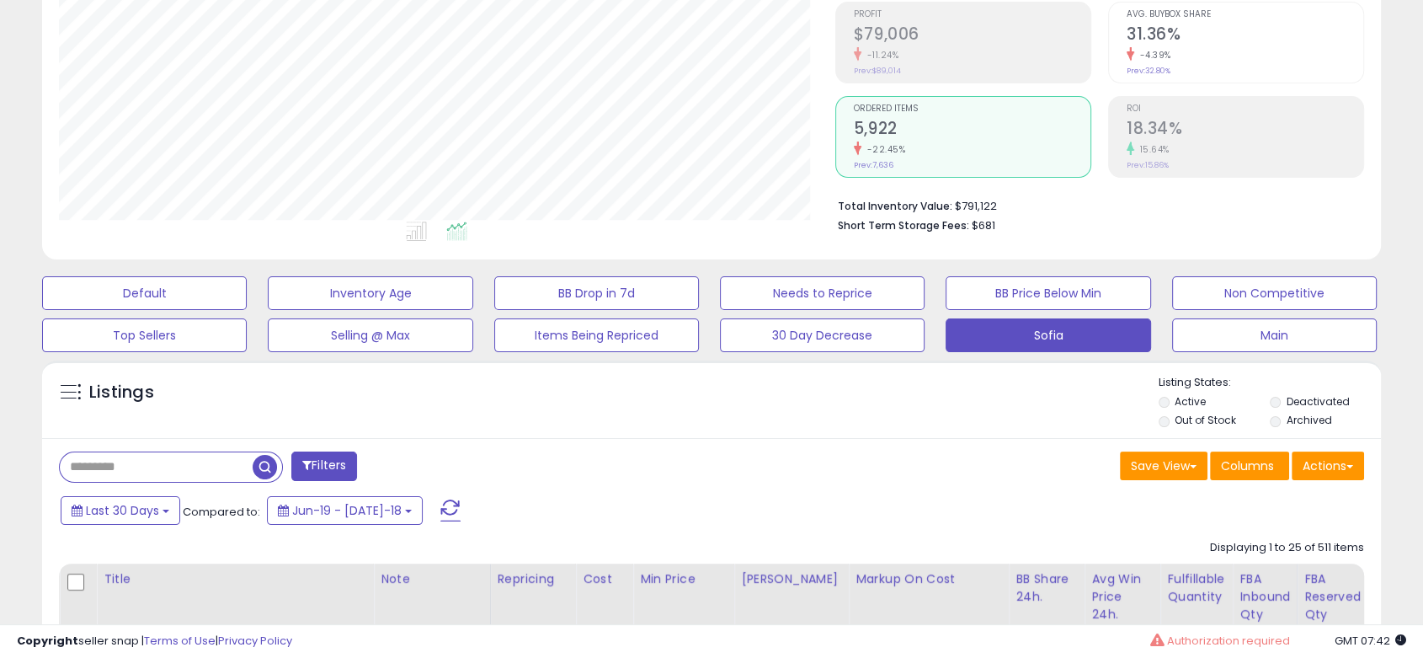
scroll to position [0, 0]
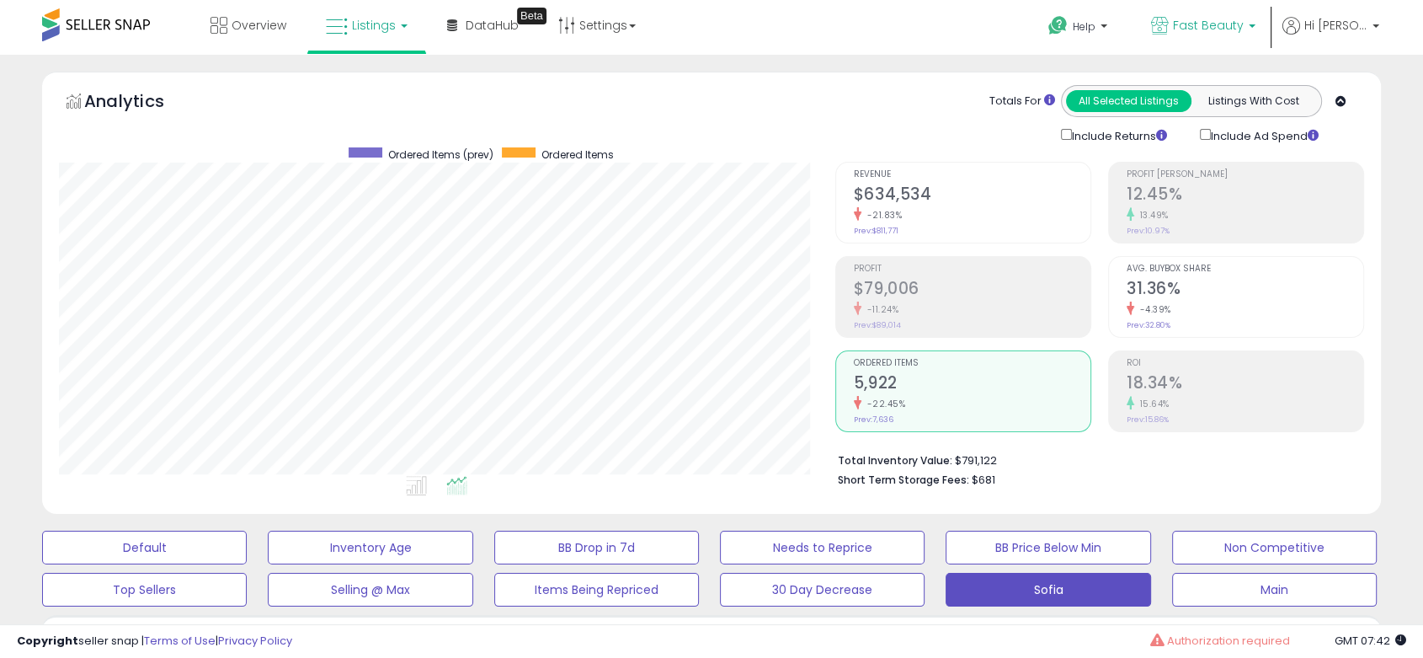
click at [1214, 35] on p "Fast Beauty" at bounding box center [1203, 27] width 104 height 21
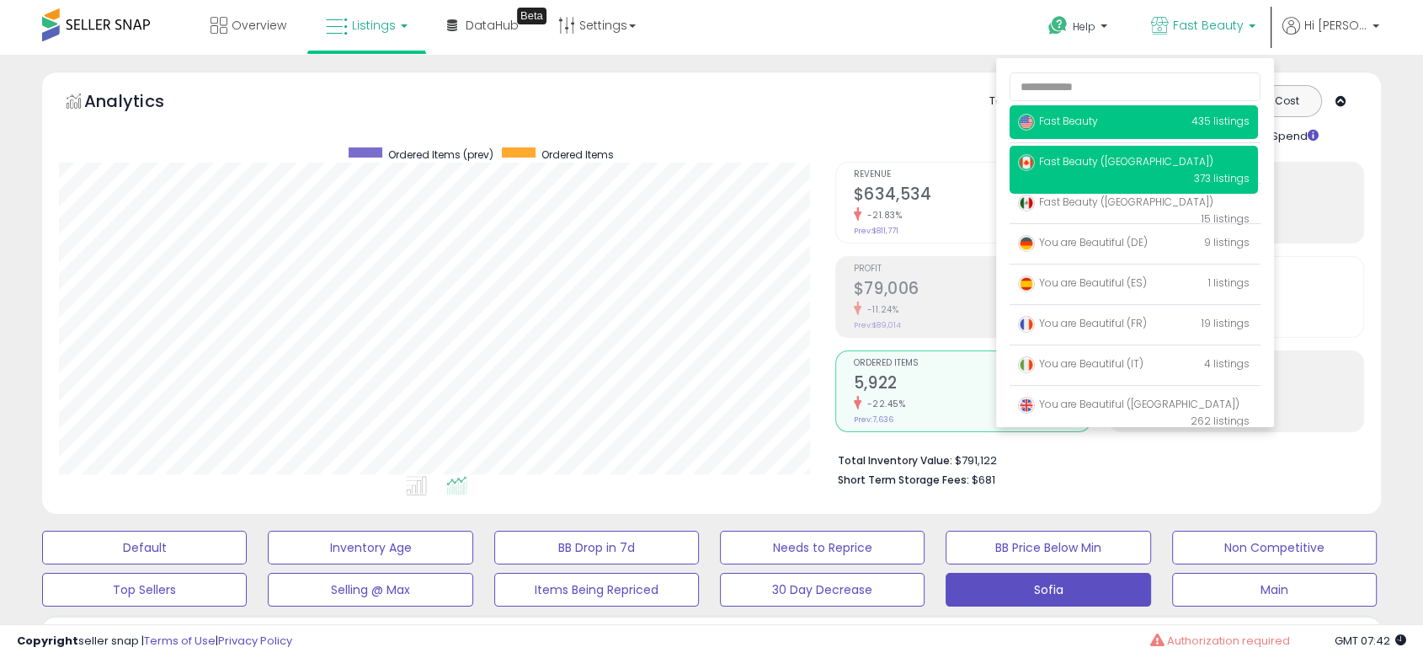
click at [1087, 173] on p "Fast Beauty (Canada) 373 listings" at bounding box center [1133, 170] width 248 height 48
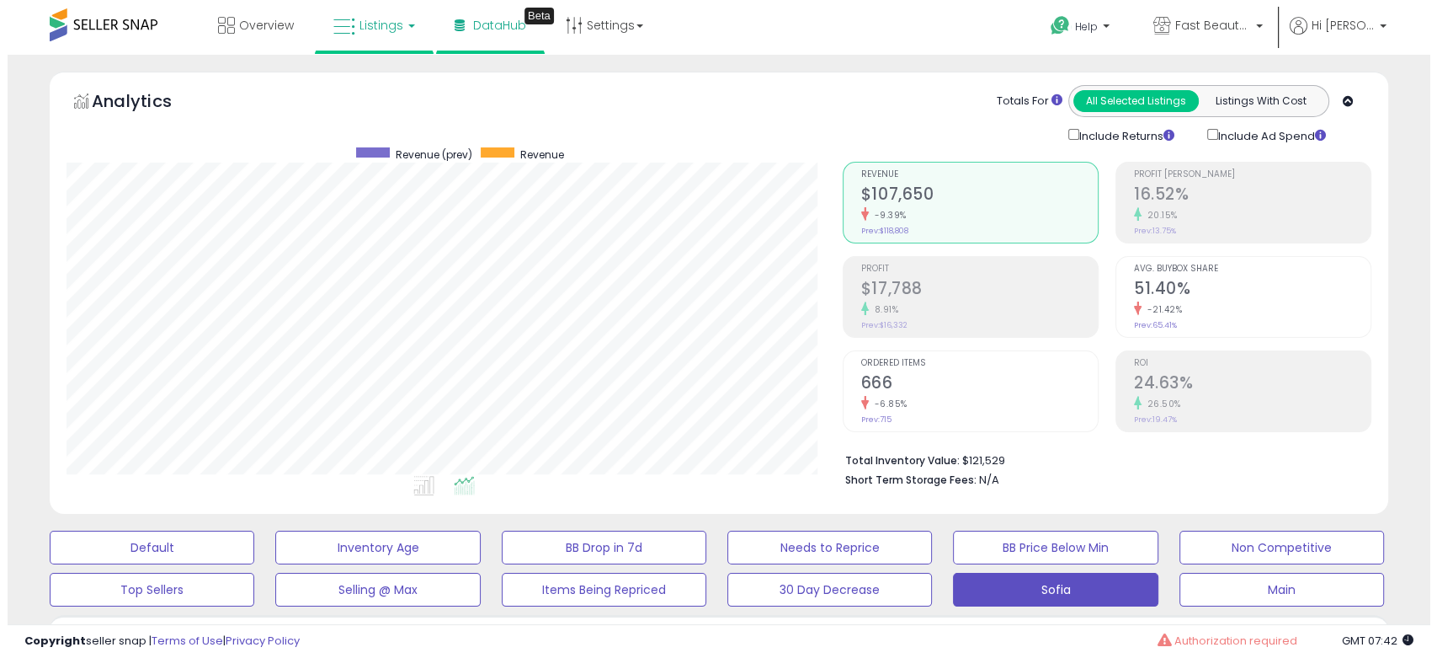
scroll to position [345, 775]
click at [842, 307] on li "Profit $17,788 8.91% Prev: $16,332" at bounding box center [963, 297] width 256 height 82
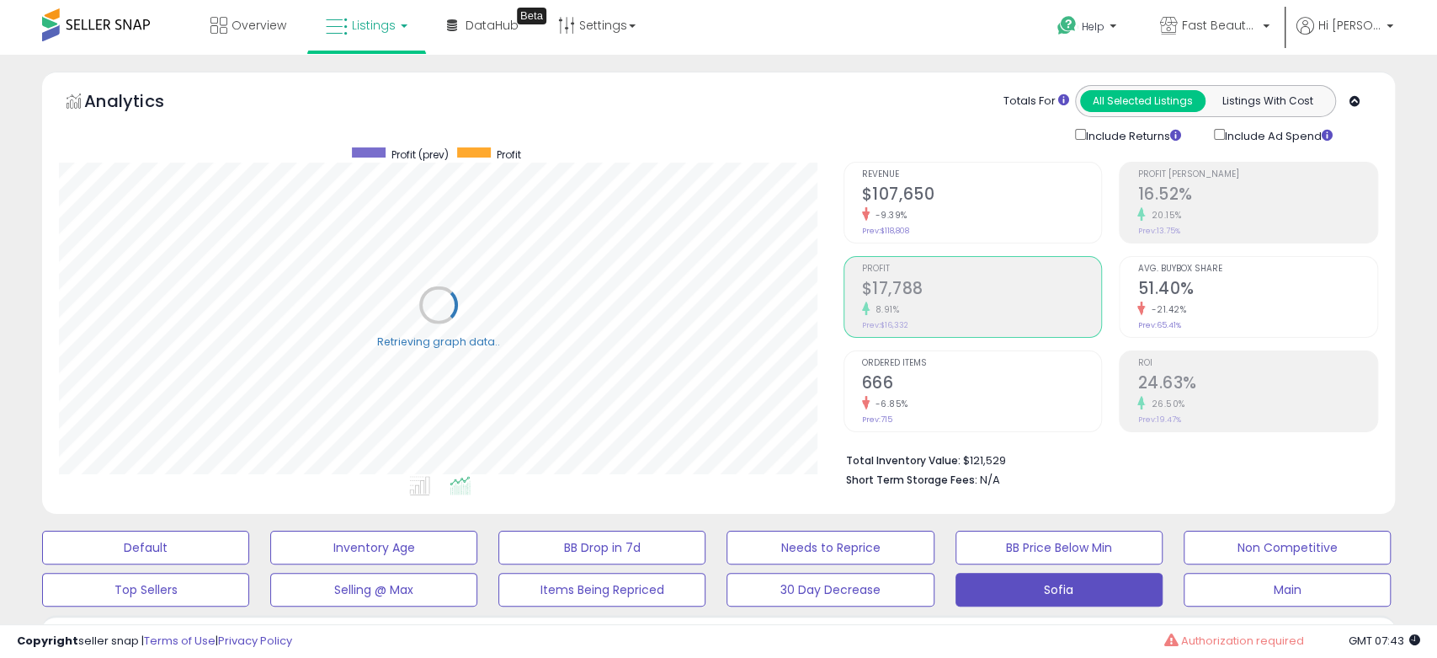
scroll to position [841563, 841132]
click at [1227, 387] on h2 "24.63%" at bounding box center [1244, 384] width 237 height 23
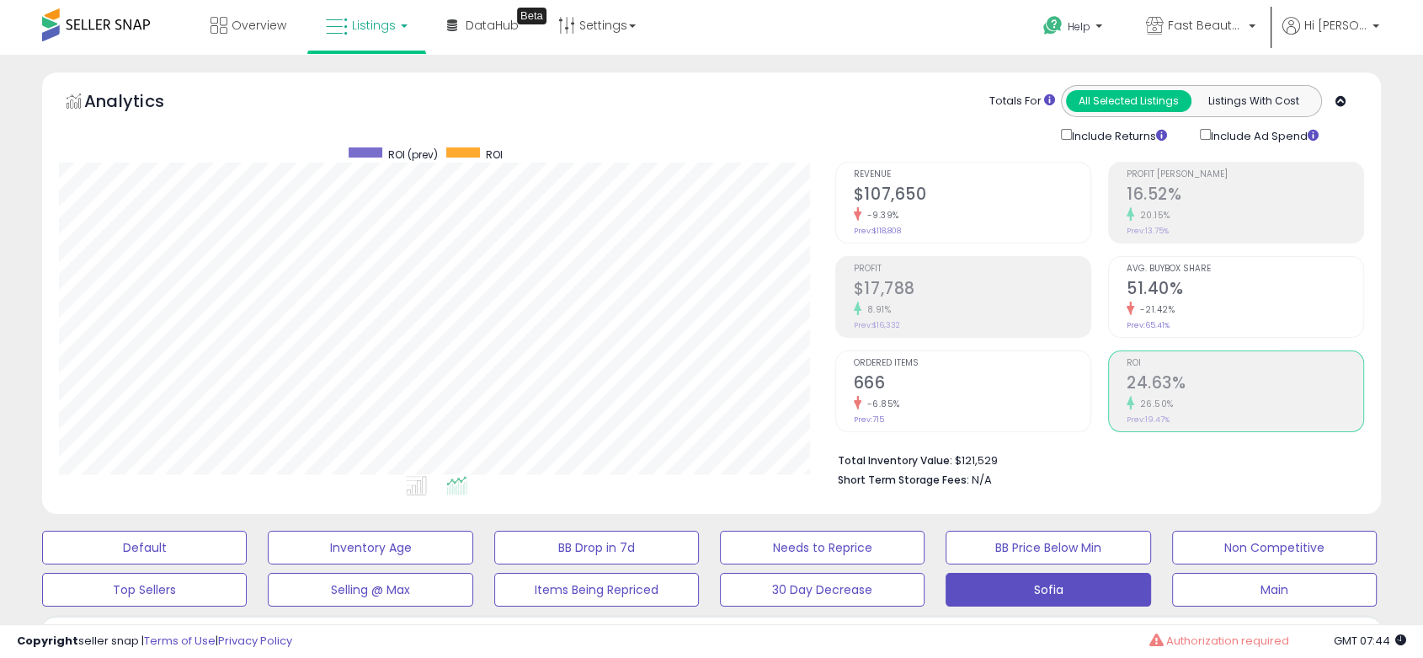
click at [1204, 309] on div "-21.42%" at bounding box center [1244, 309] width 237 height 16
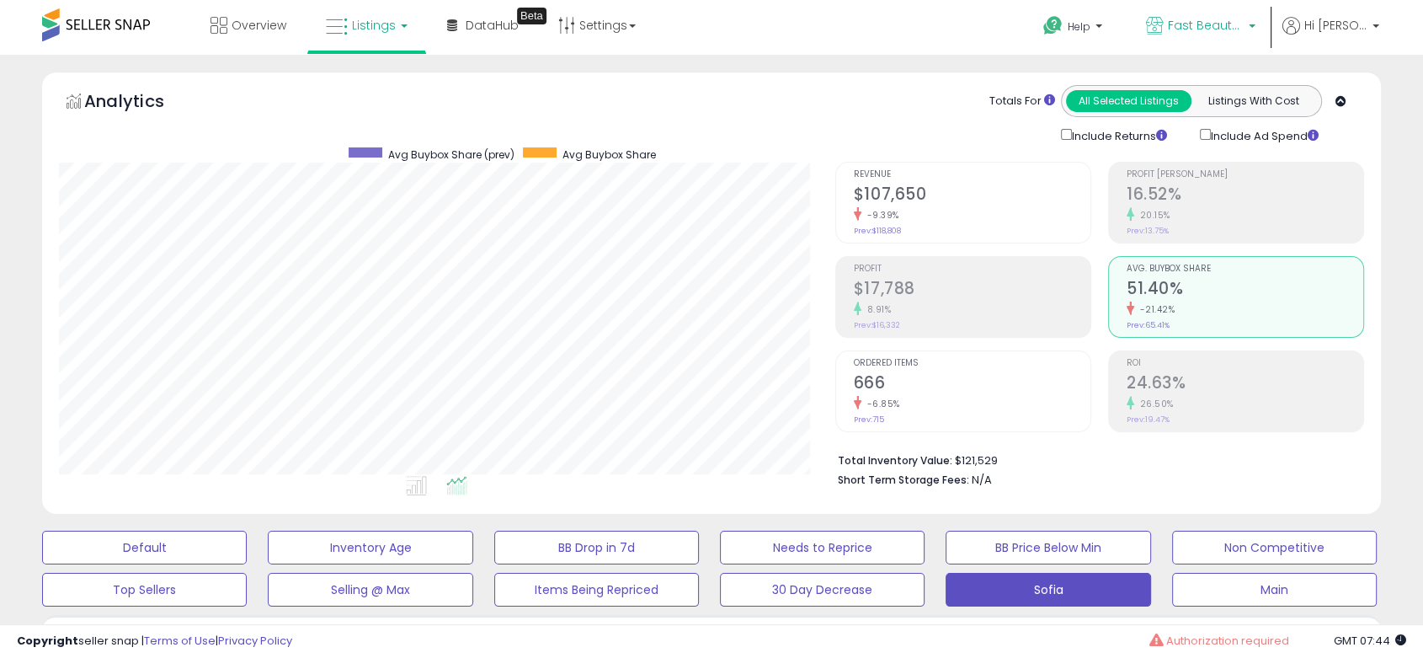
click at [1265, 43] on link "Fast Beauty ([GEOGRAPHIC_DATA])" at bounding box center [1200, 27] width 135 height 55
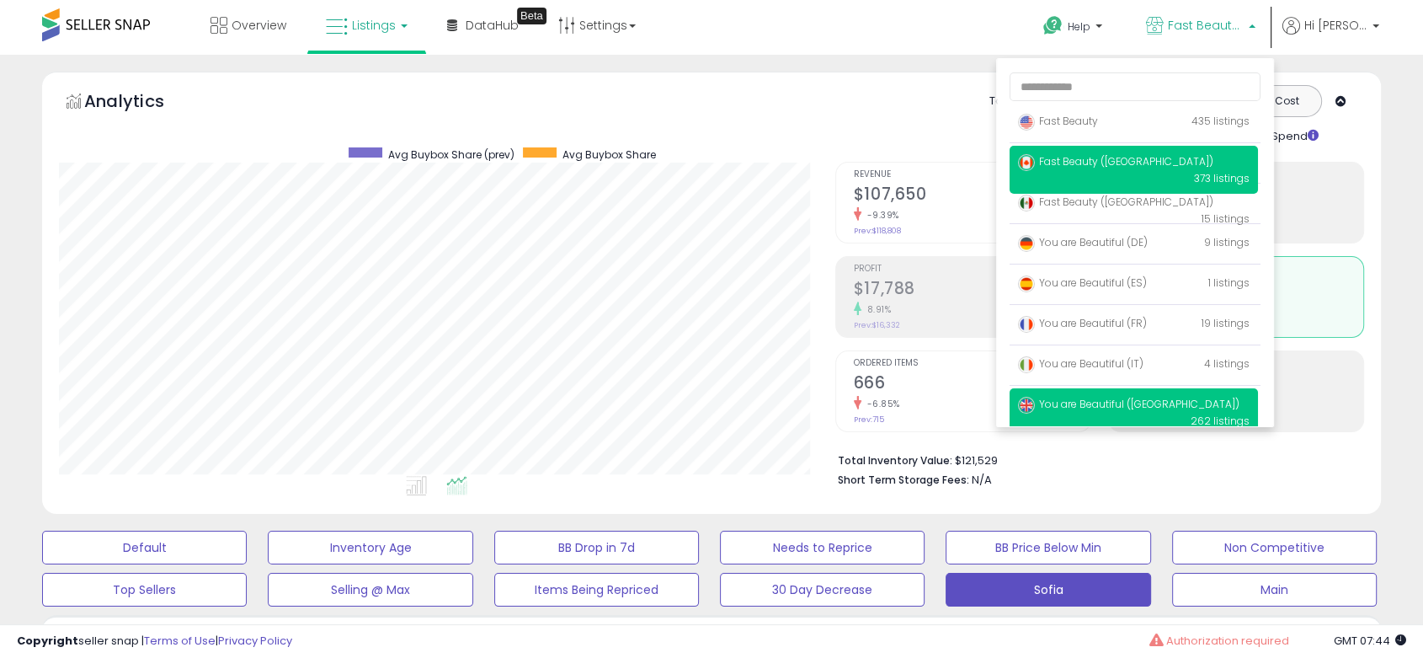
click at [1098, 407] on span "You are Beautiful ([GEOGRAPHIC_DATA])" at bounding box center [1128, 404] width 221 height 14
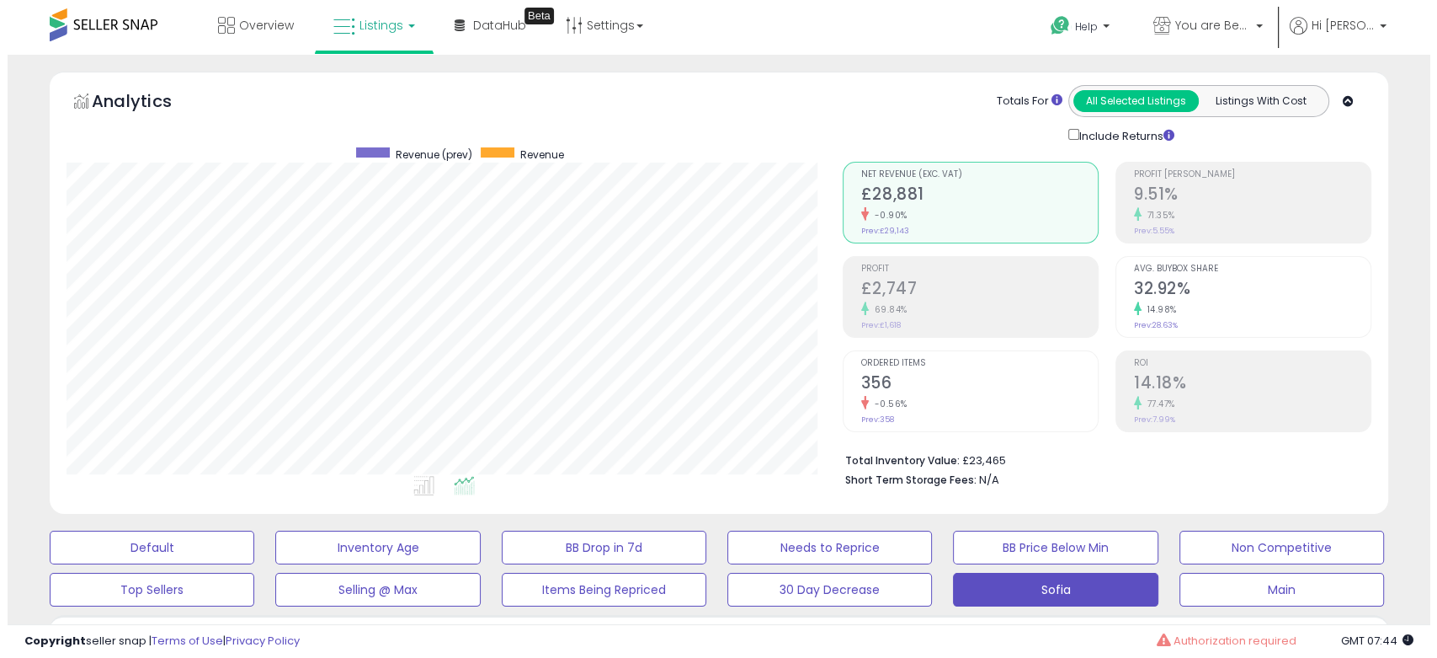
scroll to position [345, 775]
click at [875, 320] on small "Prev: £1,618" at bounding box center [874, 325] width 40 height 10
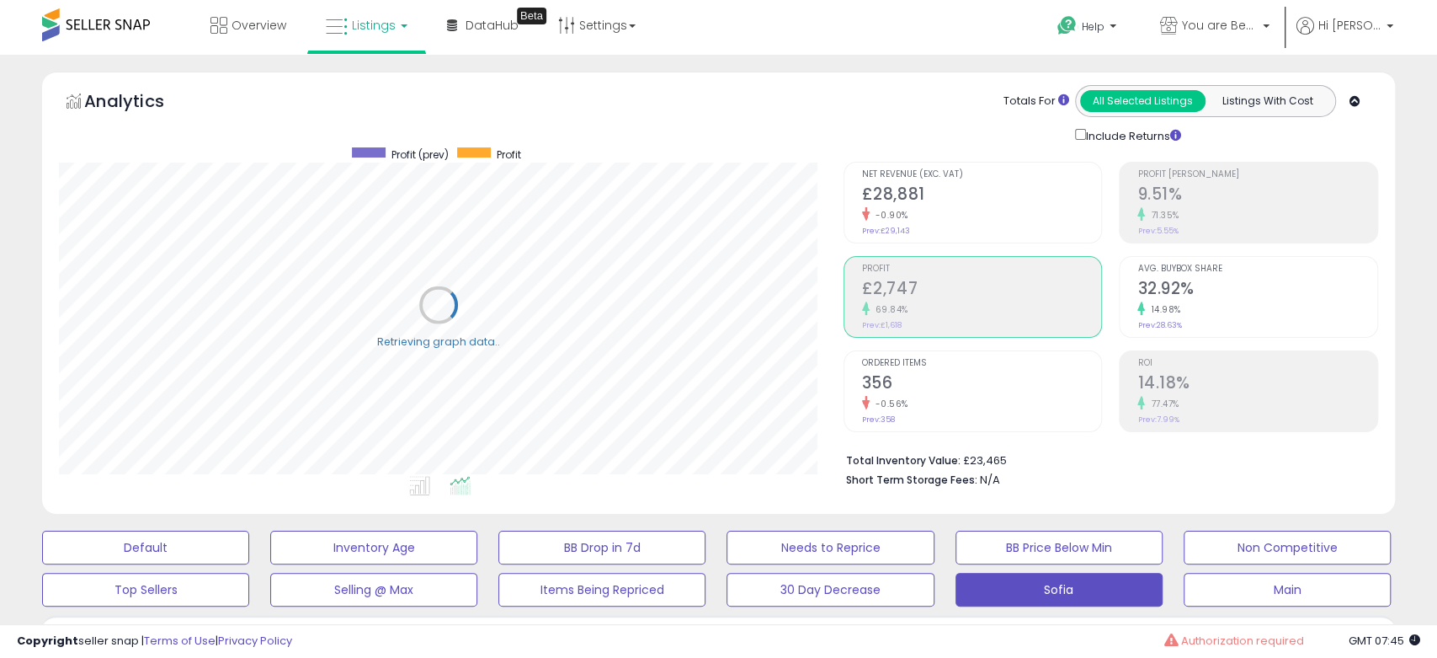
scroll to position [841563, 841132]
click at [1206, 391] on h2 "14.18%" at bounding box center [1244, 384] width 237 height 23
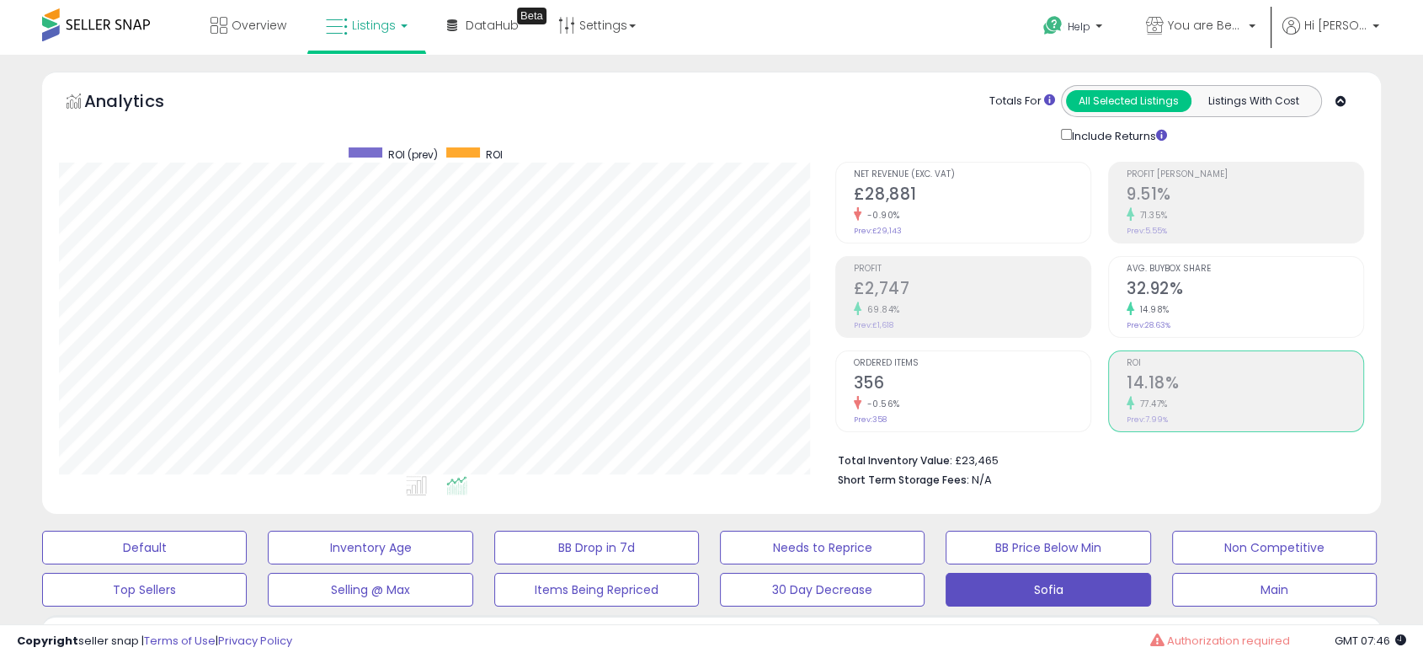
click at [1194, 297] on h2 "32.92%" at bounding box center [1244, 290] width 237 height 23
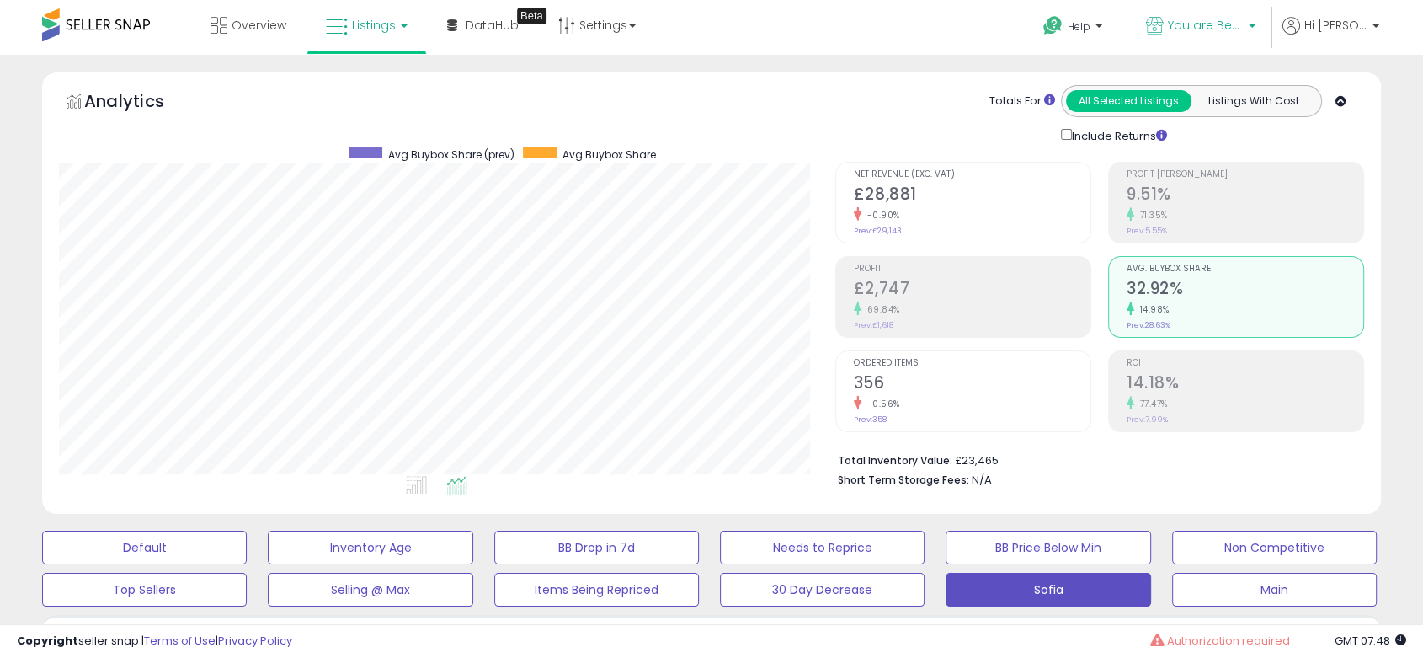
click at [1239, 24] on span "You are Beautiful ([GEOGRAPHIC_DATA])" at bounding box center [1206, 25] width 76 height 17
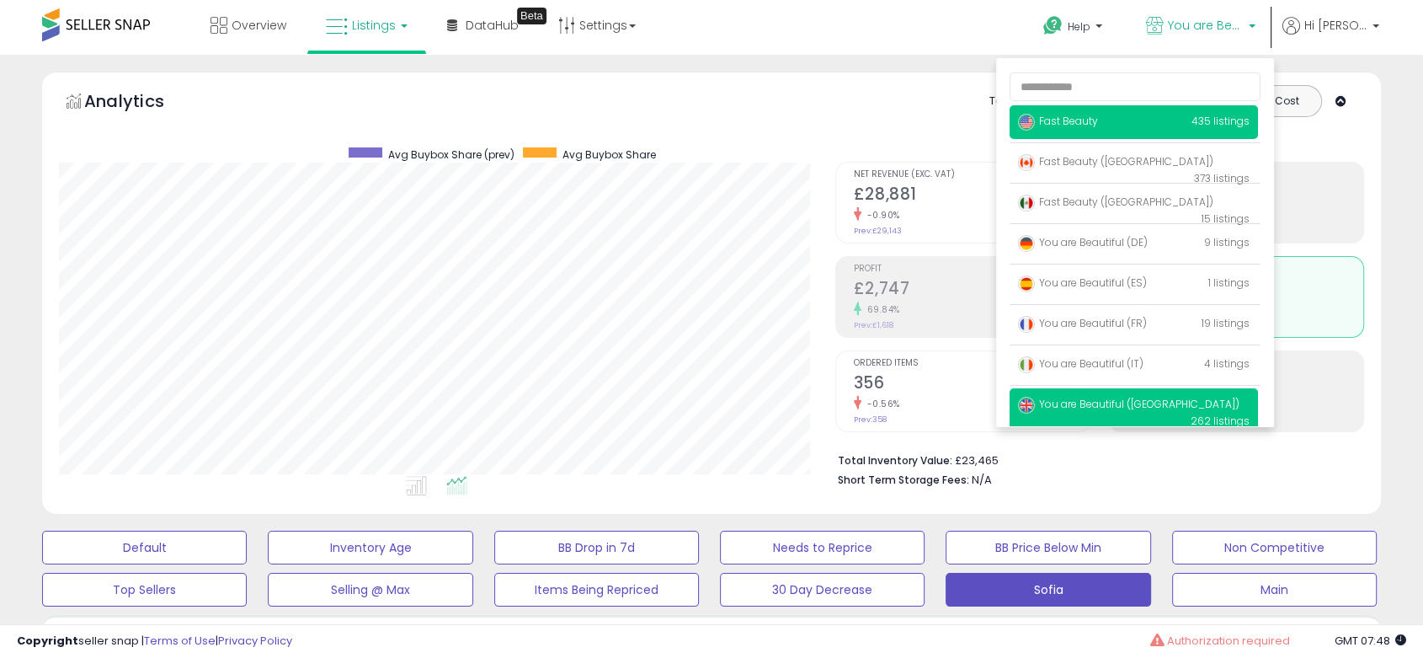
click at [1168, 113] on p "Fast Beauty 435 listings" at bounding box center [1133, 122] width 248 height 34
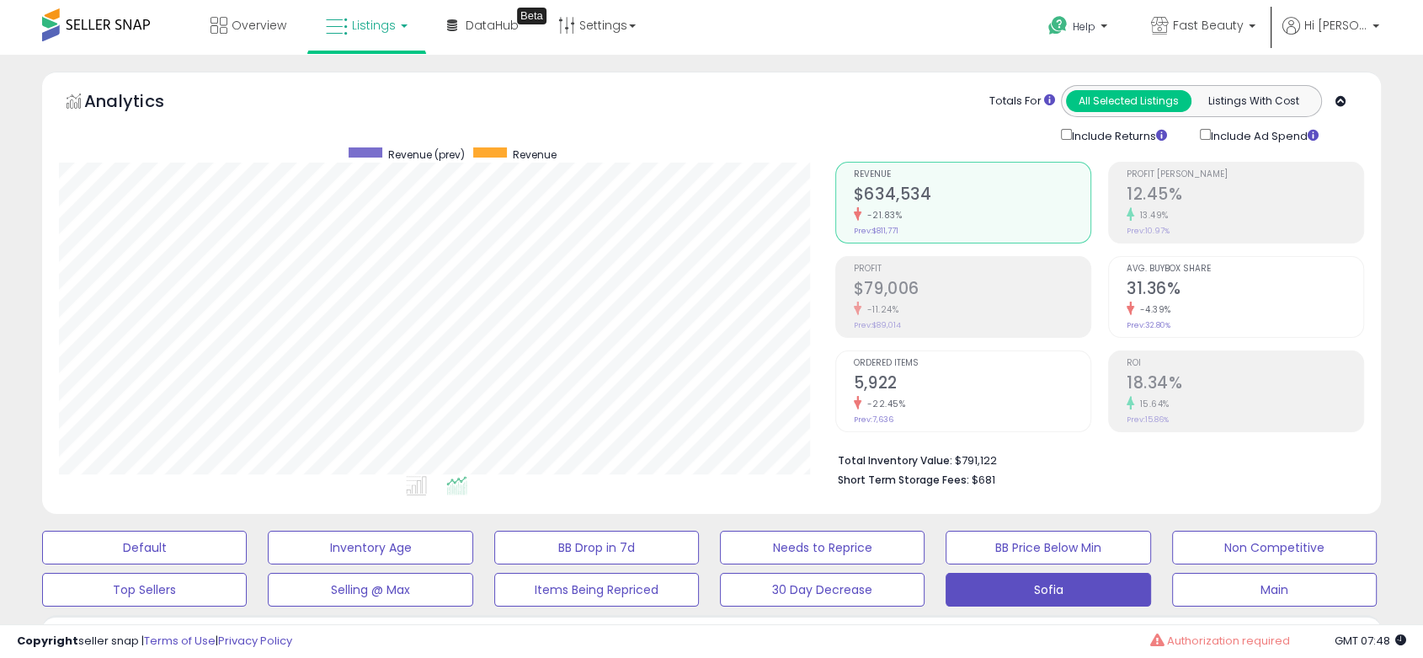
scroll to position [345, 775]
